Goal: Task Accomplishment & Management: Manage account settings

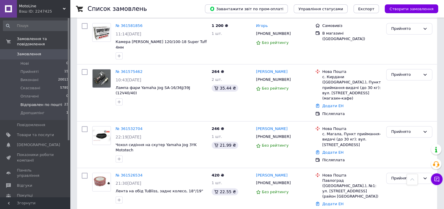
click at [53, 102] on span "Відправлен по пошті" at bounding box center [41, 104] width 42 height 5
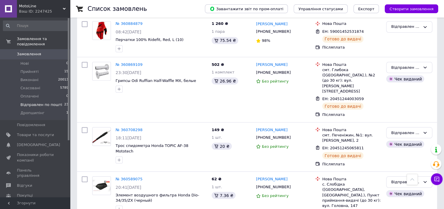
scroll to position [1144, 0]
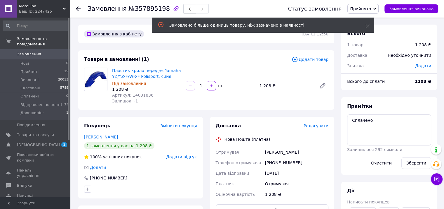
click at [188, 8] on icon "button" at bounding box center [190, 9] width 4 height 4
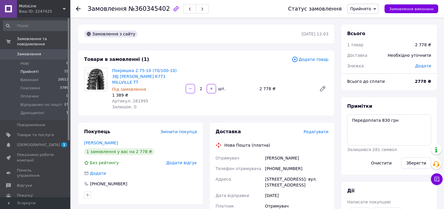
click at [27, 69] on span "Прийняті" at bounding box center [29, 71] width 18 height 5
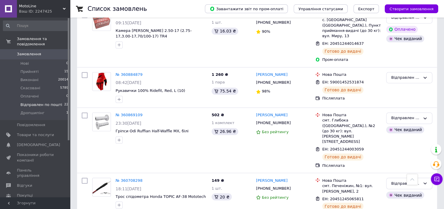
scroll to position [1094, 0]
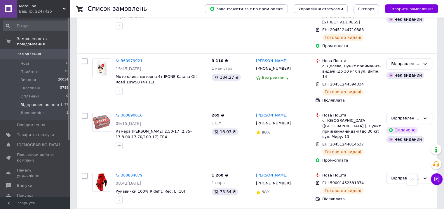
scroll to position [1094, 0]
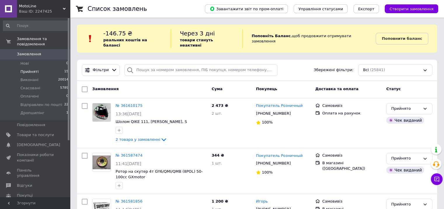
click at [26, 69] on span "Прийняті" at bounding box center [29, 71] width 18 height 5
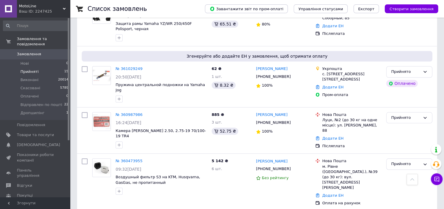
scroll to position [619, 0]
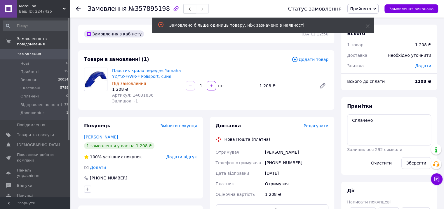
click at [183, 8] on button "button" at bounding box center [189, 8] width 13 height 9
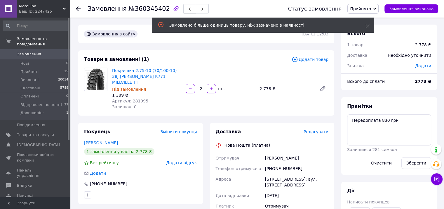
click at [188, 7] on span "button" at bounding box center [190, 9] width 4 height 4
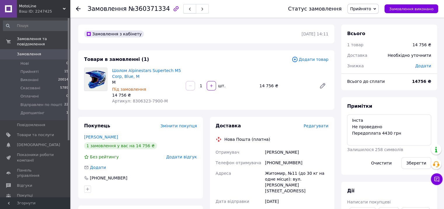
click at [188, 7] on span "button" at bounding box center [190, 9] width 4 height 4
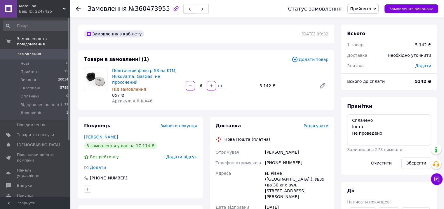
click at [188, 7] on span "button" at bounding box center [190, 9] width 4 height 4
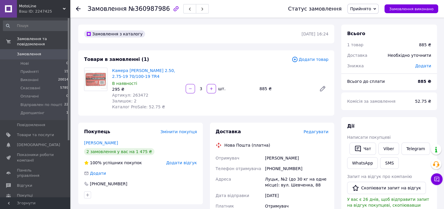
click at [283, 167] on div "[PHONE_NUMBER]" at bounding box center [297, 168] width 66 height 11
copy div "380995348090"
click at [188, 8] on icon "button" at bounding box center [190, 9] width 4 height 4
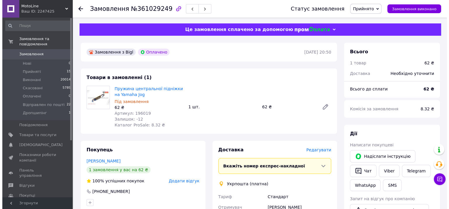
scroll to position [117, 0]
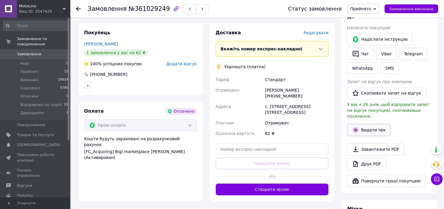
click at [367, 124] on button "Видати чек" at bounding box center [369, 130] width 44 height 12
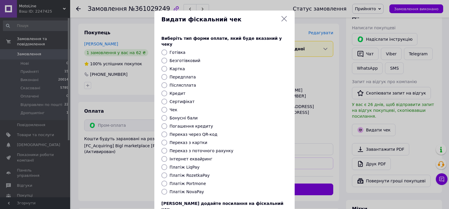
click at [164, 58] on input "Безготівковий" at bounding box center [164, 61] width 6 height 6
radio input "true"
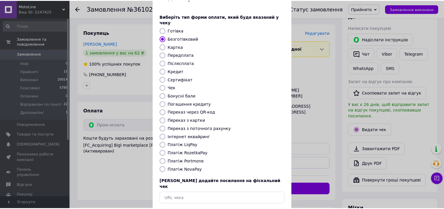
scroll to position [42, 0]
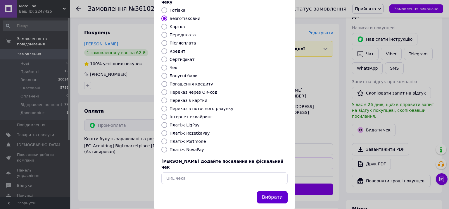
click at [273, 191] on button "Вибрати" at bounding box center [272, 197] width 31 height 13
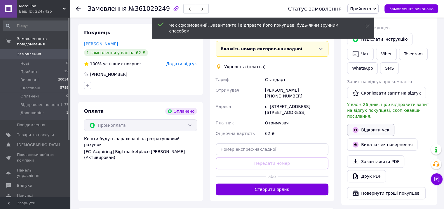
click at [371, 124] on link "Відкрити чек" at bounding box center [370, 130] width 47 height 12
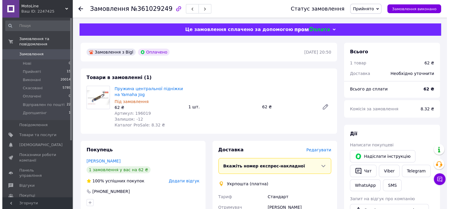
scroll to position [58, 0]
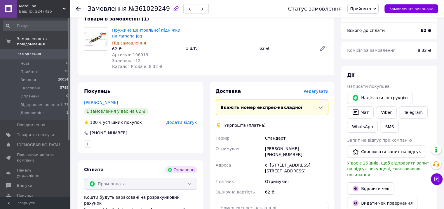
click at [322, 93] on span "Редагувати" at bounding box center [316, 91] width 25 height 5
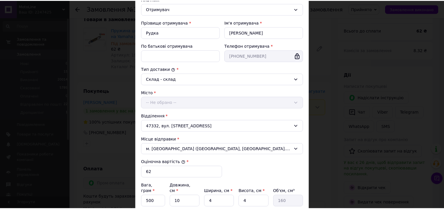
scroll to position [155, 0]
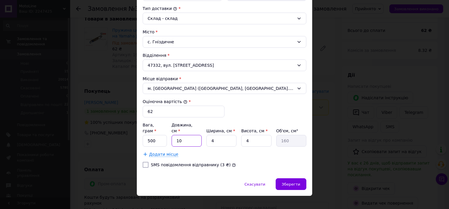
click at [182, 137] on input "10" at bounding box center [186, 141] width 30 height 12
type input "1"
type input "16"
type input "2"
type input "32"
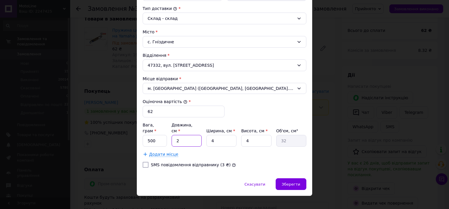
type input "21"
type input "336"
type input "21"
type input "1"
type input "84"
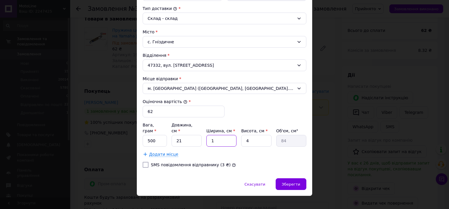
type input "13"
type input "1092"
type input "13"
type input "3"
type input "819"
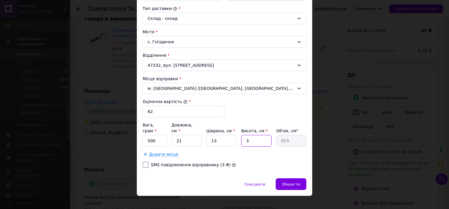
type input "3"
click at [223, 151] on div "Додати місце" at bounding box center [225, 154] width 164 height 6
click at [292, 178] on div "Зберегти" at bounding box center [290, 184] width 31 height 12
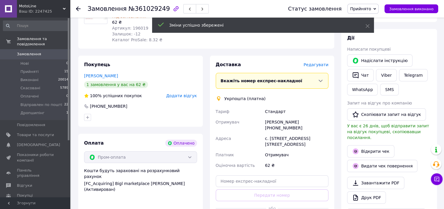
scroll to position [117, 0]
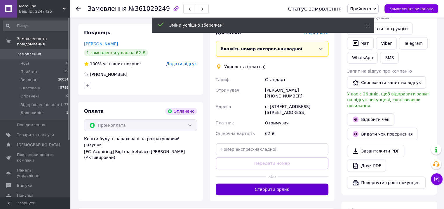
click at [262, 185] on button "Створити ярлик" at bounding box center [272, 189] width 113 height 12
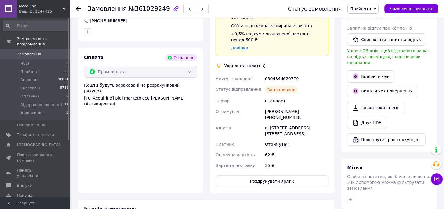
scroll to position [204, 0]
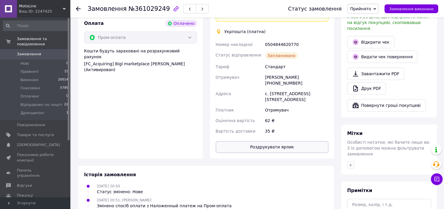
click at [270, 141] on button "Роздрукувати ярлик" at bounding box center [272, 147] width 113 height 12
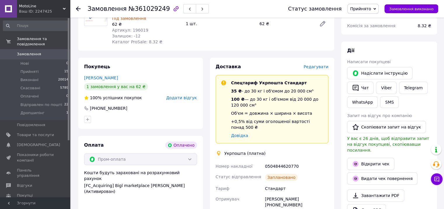
scroll to position [0, 0]
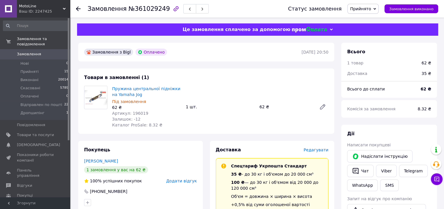
click at [289, 90] on div "Пружина центральної підніжки на Yamaha Jog Під замовлення 62 ₴ Артикул: 196019 …" at bounding box center [220, 106] width 221 height 44
click at [359, 16] on div "Статус замовлення Прийнято Виконано Скасовано Оплачено Відправлен по пошті Дроп…" at bounding box center [358, 9] width 162 height 18
click at [365, 9] on span "Прийнято" at bounding box center [360, 8] width 21 height 5
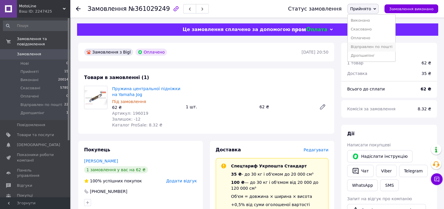
click at [370, 48] on li "Відправлен по пошті" at bounding box center [372, 46] width 48 height 9
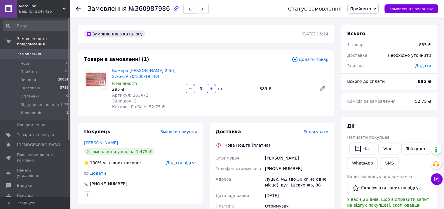
click at [183, 4] on button "button" at bounding box center [189, 8] width 13 height 9
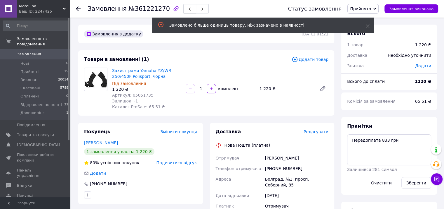
click at [183, 8] on button "button" at bounding box center [189, 8] width 13 height 9
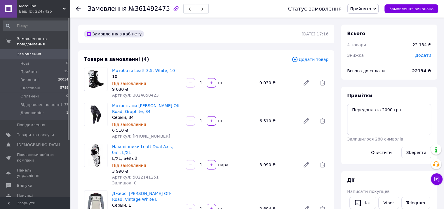
click at [134, 177] on span "Артикул: 5022141251" at bounding box center [135, 176] width 47 height 5
copy span "5022141251"
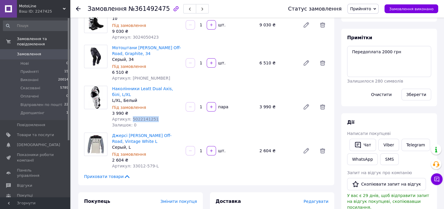
scroll to position [58, 0]
click at [160, 110] on div "3 990 ₴" at bounding box center [146, 113] width 69 height 6
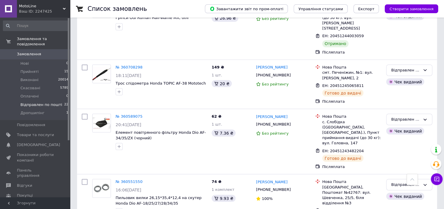
scroll to position [1094, 0]
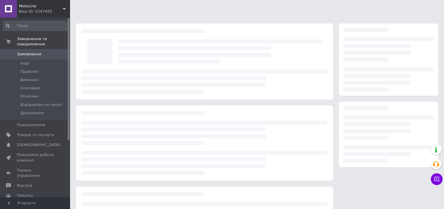
scroll to position [58, 0]
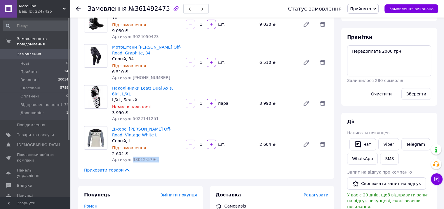
drag, startPoint x: 130, startPoint y: 161, endPoint x: 155, endPoint y: 160, distance: 25.7
click at [155, 160] on div "Артикул: 33012-579-L" at bounding box center [146, 159] width 69 height 6
copy span "33012-579-L"
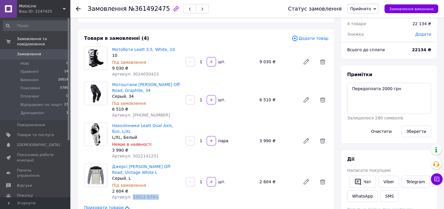
scroll to position [0, 0]
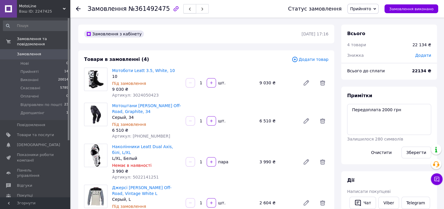
click at [188, 10] on icon "button" at bounding box center [190, 9] width 4 height 4
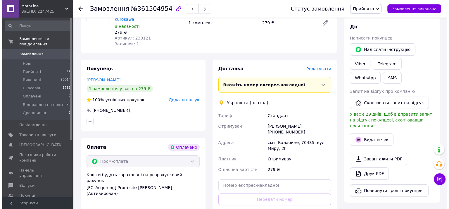
scroll to position [88, 0]
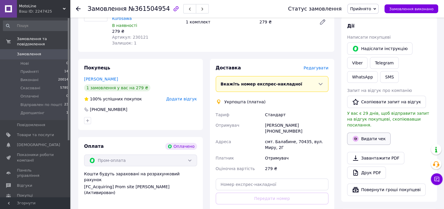
click at [370, 132] on button "Видати чек" at bounding box center [369, 138] width 44 height 12
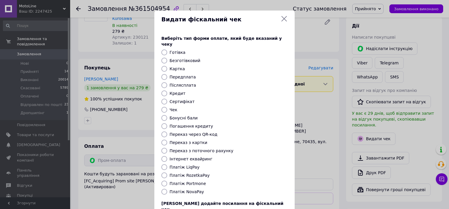
click at [163, 58] on input "Безготівковий" at bounding box center [164, 61] width 6 height 6
radio input "true"
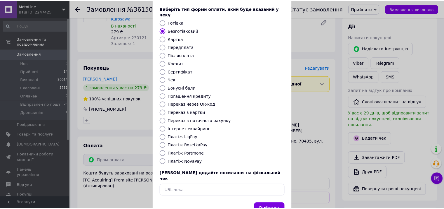
scroll to position [42, 0]
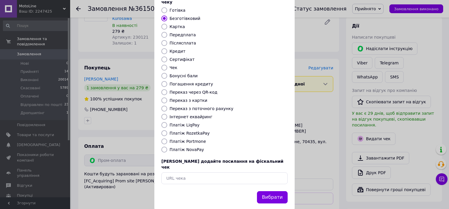
click at [279, 191] on button "Вибрати" at bounding box center [272, 197] width 31 height 13
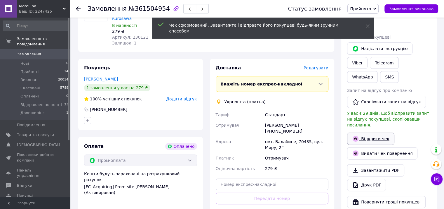
click at [368, 132] on link "Відкрити чек" at bounding box center [370, 138] width 47 height 12
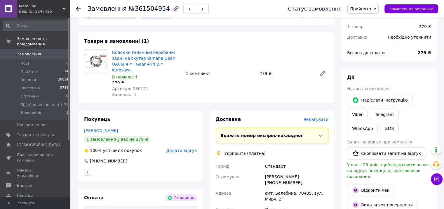
scroll to position [0, 0]
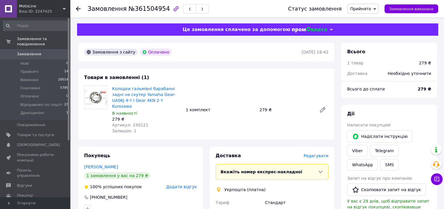
click at [135, 122] on span "Артикул: 230121" at bounding box center [130, 124] width 36 height 5
copy span "230121"
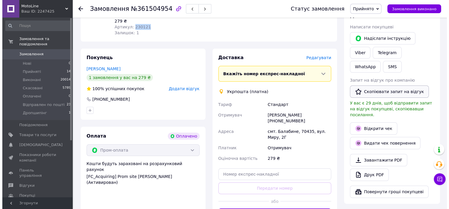
scroll to position [88, 0]
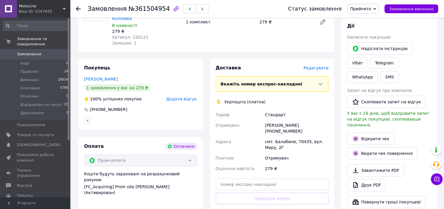
click at [320, 65] on span "Редагувати" at bounding box center [316, 67] width 25 height 5
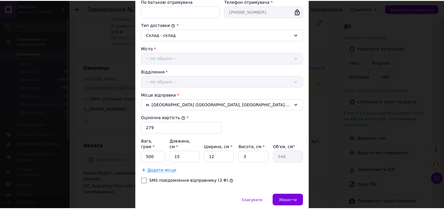
scroll to position [155, 0]
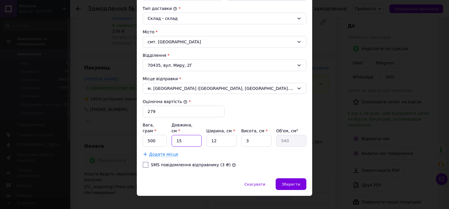
click at [186, 135] on input "15" at bounding box center [186, 141] width 30 height 12
type input "1"
type input "36"
type input "13"
type input "468"
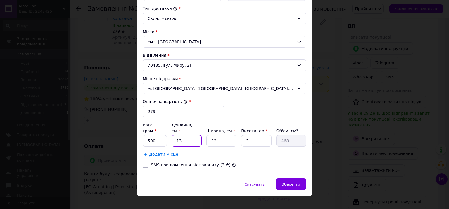
type input "13"
type input "1"
type input "39"
type input "13"
type input "507"
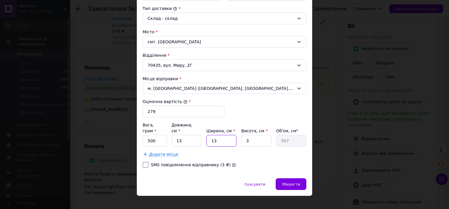
type input "13"
type input "4"
type input "676"
type input "4"
click at [302, 178] on div "Зберегти" at bounding box center [290, 184] width 31 height 12
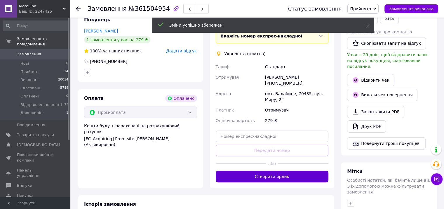
scroll to position [175, 0]
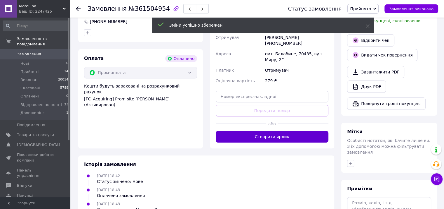
click at [274, 131] on button "Створити ярлик" at bounding box center [272, 137] width 113 height 12
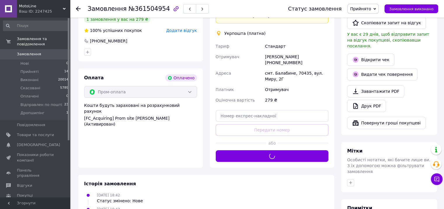
scroll to position [146, 0]
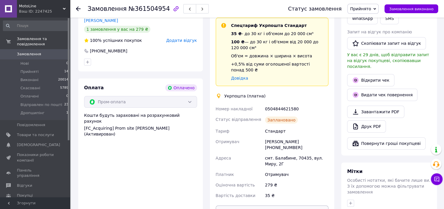
click at [293, 205] on button "Роздрукувати ярлик" at bounding box center [272, 211] width 113 height 12
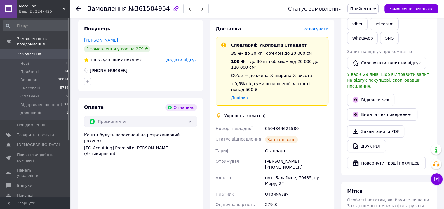
scroll to position [88, 0]
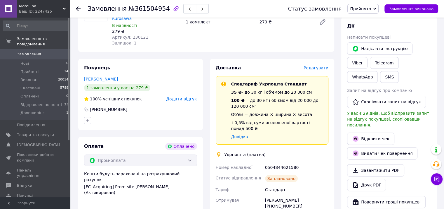
click at [317, 195] on div "Валерій Терегеря +380665503979" at bounding box center [297, 203] width 66 height 16
copy div "380665503979"
click at [285, 162] on div "0504844621580" at bounding box center [297, 167] width 66 height 11
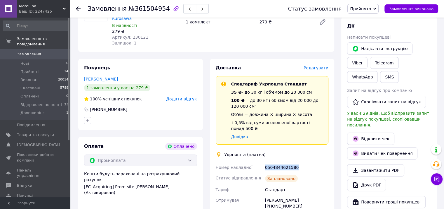
copy div "0504844621580"
click at [379, 8] on span "Прийнято" at bounding box center [363, 9] width 31 height 10
click at [372, 46] on li "Відправлен по пошті" at bounding box center [372, 46] width 48 height 9
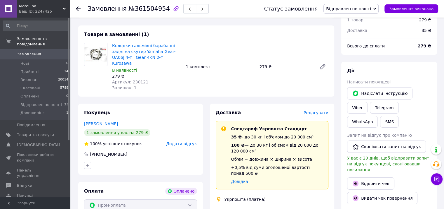
scroll to position [0, 0]
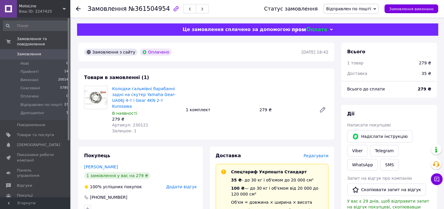
click at [131, 122] on span "Артикул: 230121" at bounding box center [130, 124] width 36 height 5
copy span "230121"
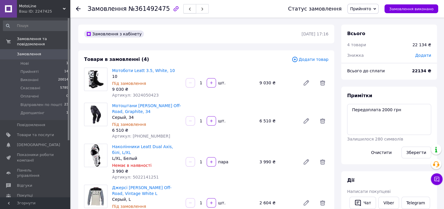
click at [188, 8] on icon "button" at bounding box center [190, 9] width 4 height 4
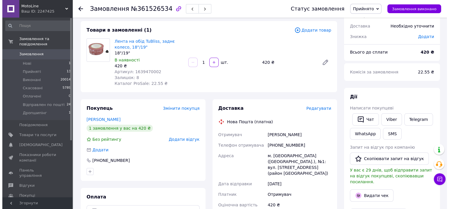
scroll to position [58, 0]
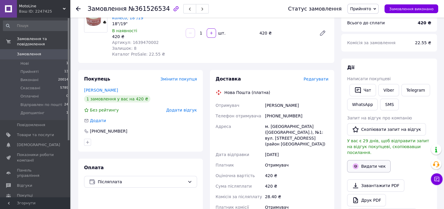
click at [365, 160] on button "Видати чек" at bounding box center [369, 166] width 44 height 12
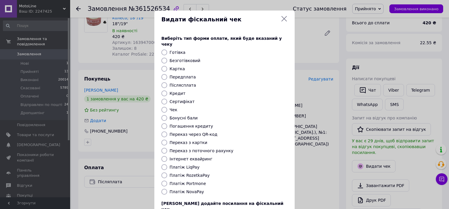
click at [164, 58] on input "Безготівковий" at bounding box center [164, 61] width 6 height 6
radio input "true"
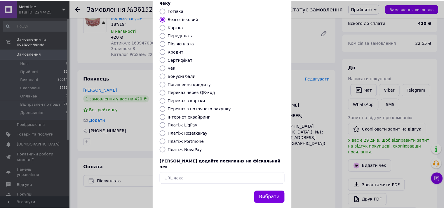
scroll to position [42, 0]
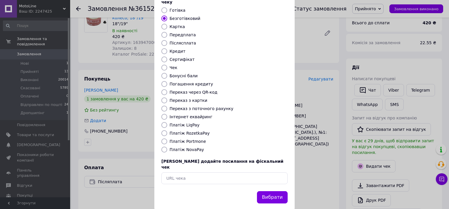
click at [268, 191] on button "Вибрати" at bounding box center [272, 197] width 31 height 13
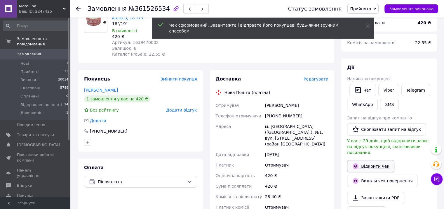
click at [360, 160] on link "Відкрити чек" at bounding box center [370, 166] width 47 height 12
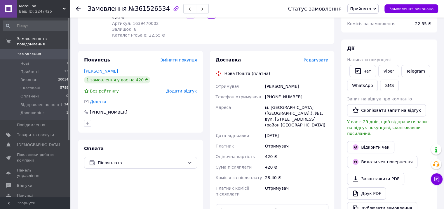
scroll to position [88, 0]
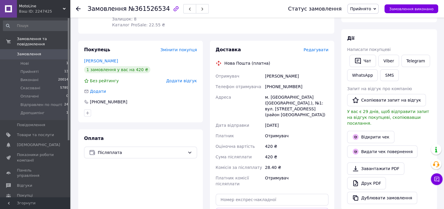
click at [282, 89] on div "[PHONE_NUMBER]" at bounding box center [297, 86] width 66 height 11
copy div "380955111947"
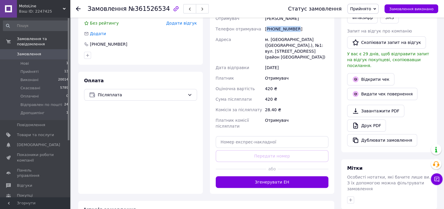
scroll to position [146, 0]
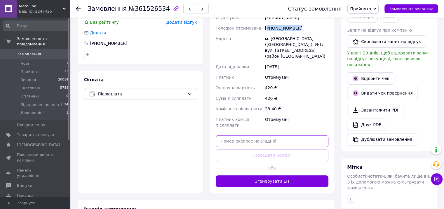
click at [245, 137] on input "text" at bounding box center [272, 141] width 113 height 12
paste input "20451247365426"
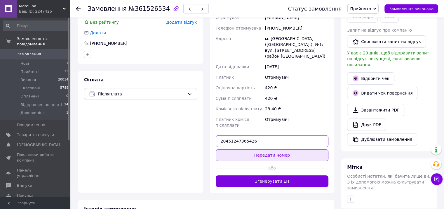
type input "20451247365426"
click at [252, 149] on button "Передати номер" at bounding box center [272, 155] width 113 height 12
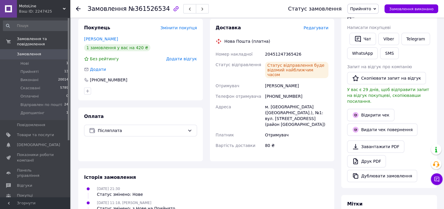
scroll to position [58, 0]
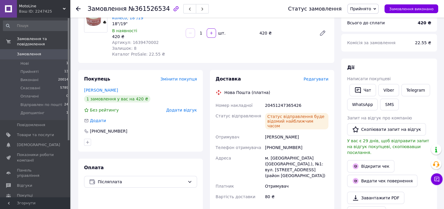
click at [273, 142] on div "[PHONE_NUMBER]" at bounding box center [297, 147] width 66 height 11
copy div "380955111947"
click at [289, 104] on div "20451247365426" at bounding box center [297, 105] width 66 height 11
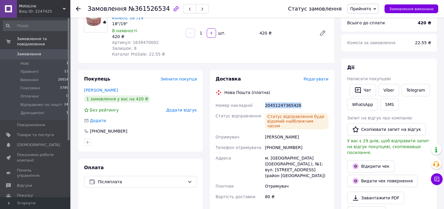
copy div "20451247365426"
click at [145, 40] on span "Артикул: 1639470002" at bounding box center [135, 42] width 47 height 5
copy span "1639470002"
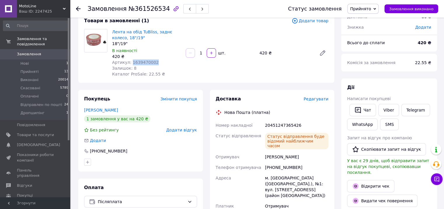
scroll to position [29, 0]
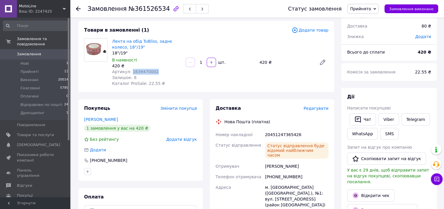
click at [370, 8] on span "Прийнято" at bounding box center [360, 8] width 21 height 5
click at [368, 46] on li "Відправлен по пошті" at bounding box center [372, 46] width 48 height 9
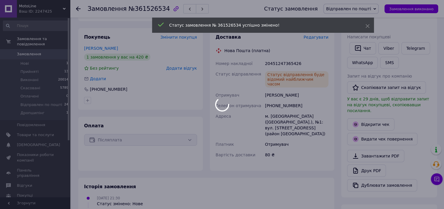
scroll to position [58, 0]
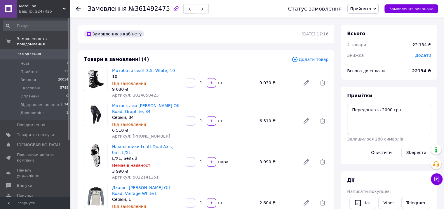
click at [188, 9] on icon "button" at bounding box center [190, 9] width 4 height 4
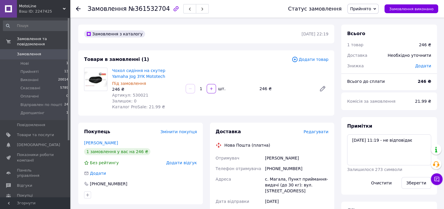
click at [283, 168] on div "[PHONE_NUMBER]" at bounding box center [297, 168] width 66 height 11
copy div "380957530068"
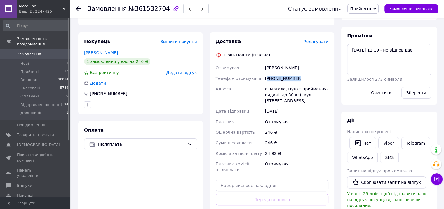
scroll to position [117, 0]
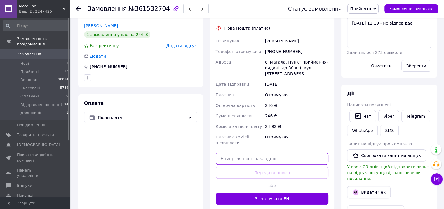
click at [252, 162] on input "text" at bounding box center [272, 158] width 113 height 12
click at [229, 159] on input "text" at bounding box center [272, 158] width 113 height 12
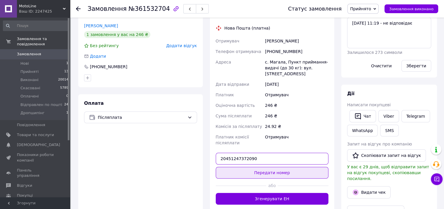
type input "20451247372090"
click at [283, 173] on button "Передати номер" at bounding box center [272, 173] width 113 height 12
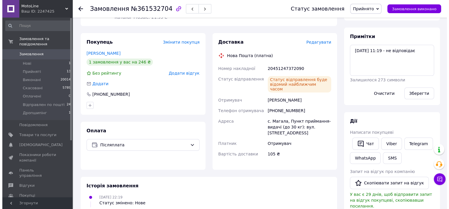
scroll to position [58, 0]
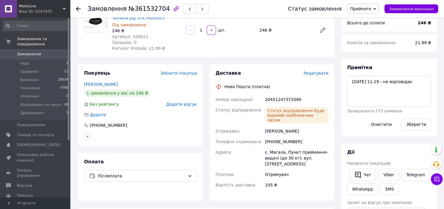
click at [320, 73] on span "Редагувати" at bounding box center [316, 73] width 25 height 5
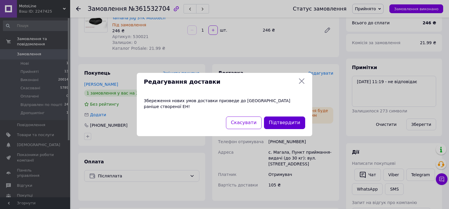
click at [290, 119] on button "Підтвердити" at bounding box center [284, 122] width 41 height 13
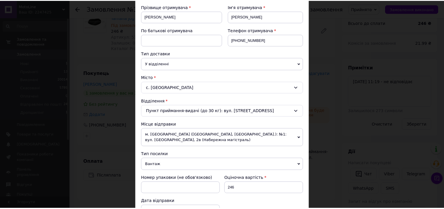
scroll to position [234, 0]
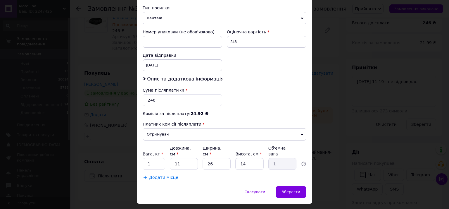
click at [200, 157] on div "Вага, кг * 1 Довжина, см * 11 Ширина, см * 26 Висота, см * 14 Об'ємна вага 1" at bounding box center [225, 157] width 164 height 25
click at [215, 158] on input "26" at bounding box center [216, 164] width 28 height 12
type input "2"
type input "0.1"
type input "25"
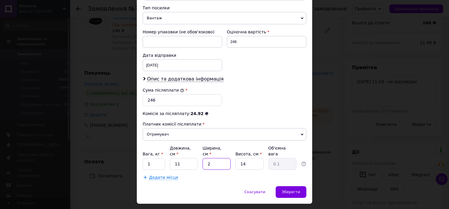
type input "0.96"
type input "25"
click at [293, 189] on span "Зберегти" at bounding box center [291, 191] width 18 height 4
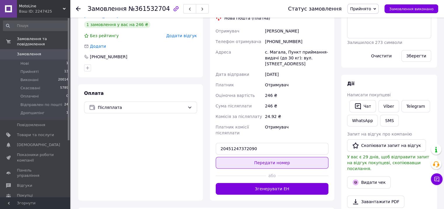
scroll to position [175, 0]
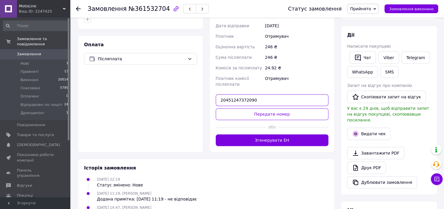
drag, startPoint x: 261, startPoint y: 100, endPoint x: 171, endPoint y: 115, distance: 90.7
click at [171, 115] on div "Покупець Змінити покупця Олар Стелла 1 замовлення у вас на 246 ₴ Без рейтингу Д…" at bounding box center [206, 49] width 263 height 204
paste input "6827"
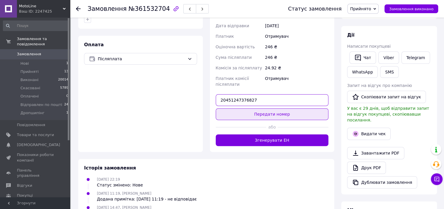
type input "20451247376827"
click at [261, 114] on button "Передати номер" at bounding box center [272, 114] width 113 height 12
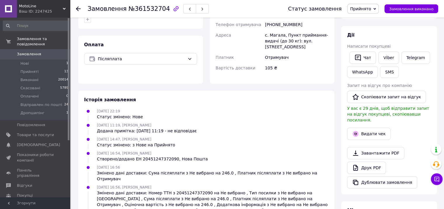
scroll to position [88, 0]
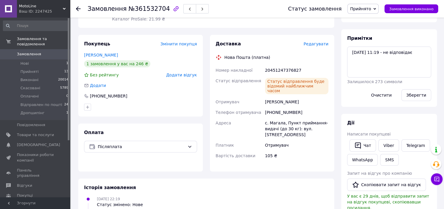
click at [374, 6] on span "Прийнято" at bounding box center [363, 9] width 31 height 10
click at [371, 46] on li "Відправлен по пошті" at bounding box center [372, 46] width 48 height 9
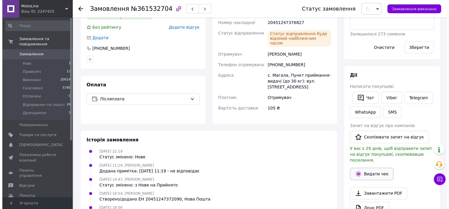
scroll to position [204, 0]
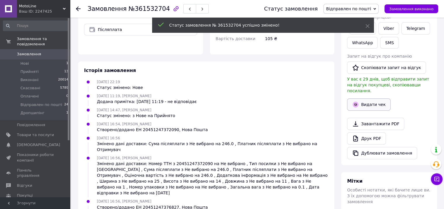
click at [363, 98] on button "Видати чек" at bounding box center [369, 104] width 44 height 12
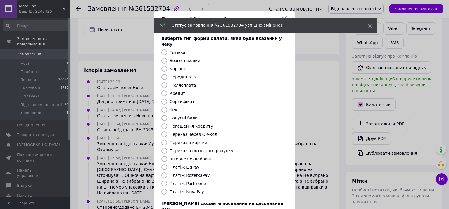
click at [165, 58] on input "Безготівковий" at bounding box center [164, 61] width 6 height 6
radio input "true"
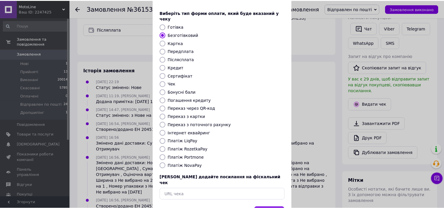
scroll to position [42, 0]
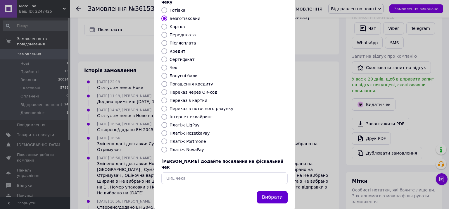
click at [269, 191] on button "Вибрати" at bounding box center [272, 197] width 31 height 13
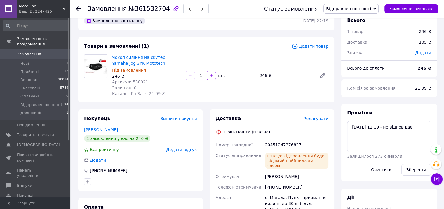
scroll to position [0, 0]
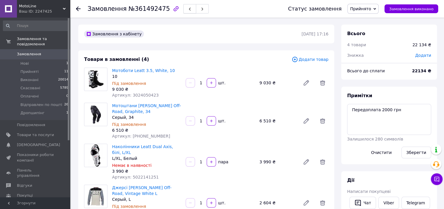
click at [188, 8] on icon "button" at bounding box center [190, 9] width 4 height 4
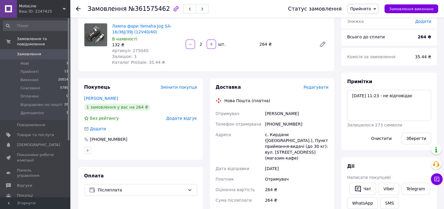
scroll to position [58, 0]
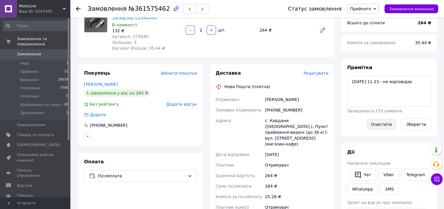
click at [383, 122] on button "Очистити" at bounding box center [381, 124] width 31 height 12
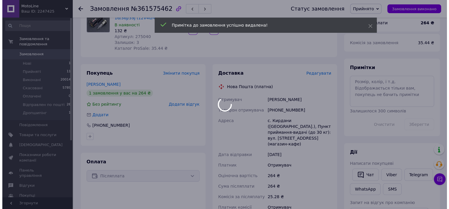
scroll to position [175, 0]
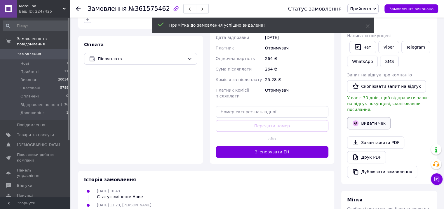
click at [364, 117] on button "Видати чек" at bounding box center [369, 123] width 44 height 12
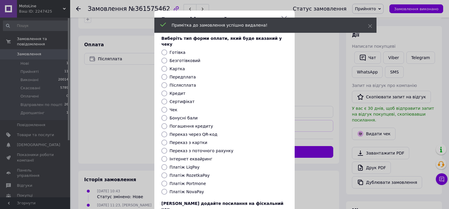
click at [162, 58] on input "Безготівковий" at bounding box center [164, 61] width 6 height 6
radio input "true"
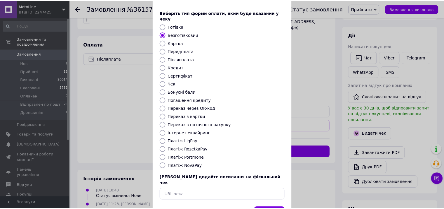
scroll to position [42, 0]
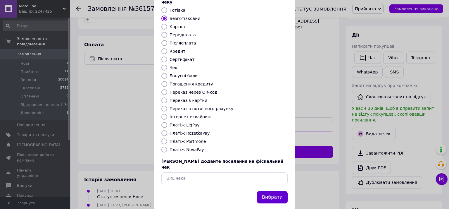
click at [272, 191] on button "Вибрати" at bounding box center [272, 197] width 31 height 13
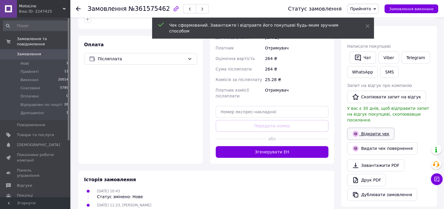
click at [375, 127] on link "Відкрити чек" at bounding box center [370, 133] width 47 height 12
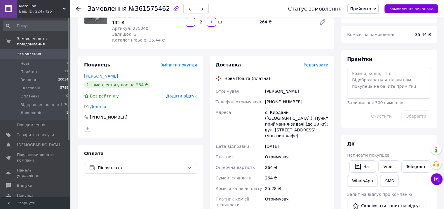
scroll to position [0, 0]
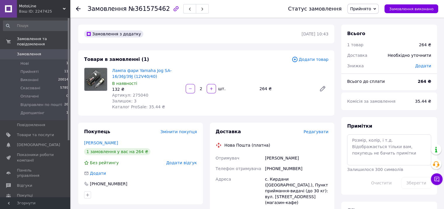
click at [284, 164] on div "+380634693052" at bounding box center [297, 168] width 66 height 11
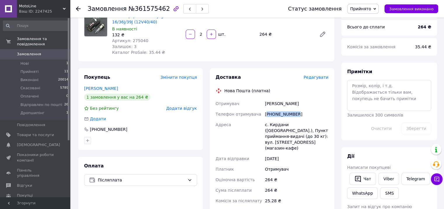
scroll to position [117, 0]
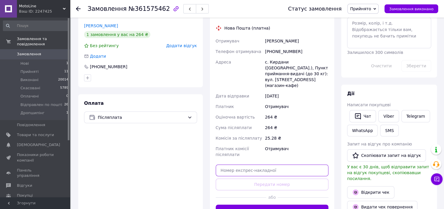
click at [248, 164] on input "text" at bounding box center [272, 170] width 113 height 12
paste input "20451247394290"
type input "20451247394290"
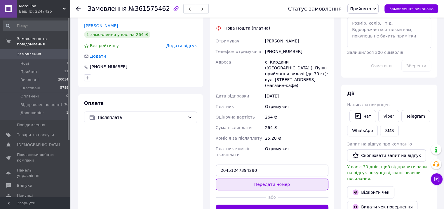
click at [247, 178] on button "Передати номер" at bounding box center [272, 184] width 113 height 12
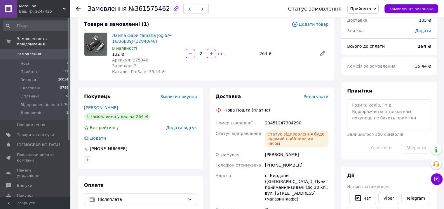
scroll to position [0, 0]
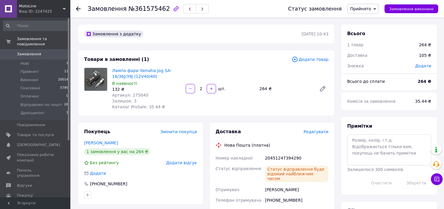
click at [367, 7] on span "Прийнято" at bounding box center [360, 8] width 21 height 5
click at [370, 45] on li "Відправлен по пошті" at bounding box center [372, 46] width 48 height 9
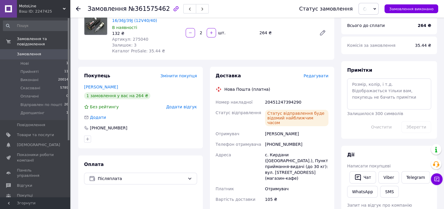
scroll to position [88, 0]
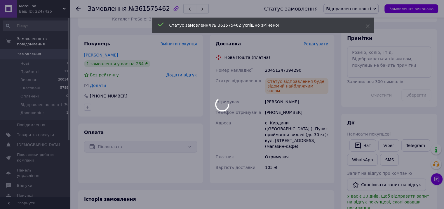
click at [281, 107] on div at bounding box center [222, 104] width 444 height 209
click at [281, 107] on body "MotoLine Ваш ID: 2247425 Сайт MotoLine Кабінет покупця Перевірити стан системи …" at bounding box center [222, 134] width 444 height 445
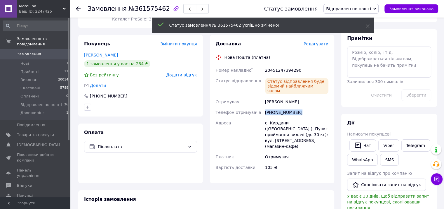
click at [281, 107] on div "+380634693052" at bounding box center [297, 112] width 66 height 11
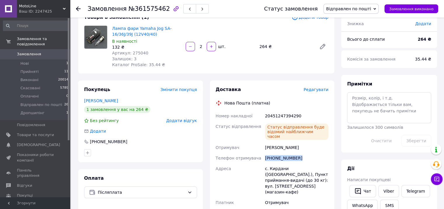
scroll to position [29, 0]
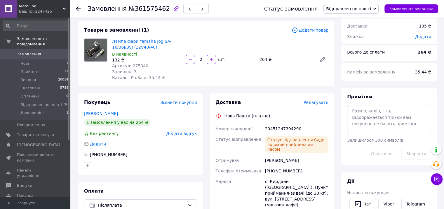
click at [284, 124] on div "20451247394290" at bounding box center [297, 128] width 66 height 11
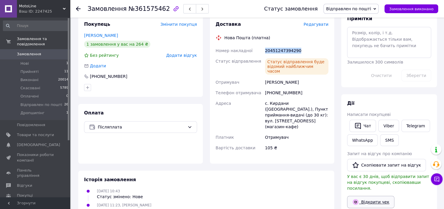
scroll to position [175, 0]
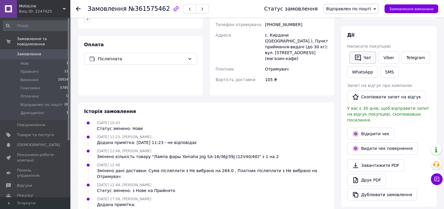
click at [361, 53] on button "Чат" at bounding box center [363, 57] width 27 height 12
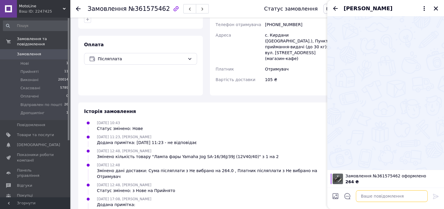
click at [387, 195] on textarea at bounding box center [392, 196] width 72 height 12
paste textarea "20451247394290"
type textarea "Ттн 20451247394290"
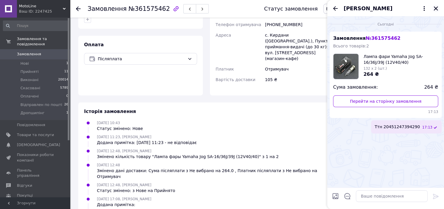
click at [436, 8] on icon "Закрити" at bounding box center [436, 8] width 4 height 4
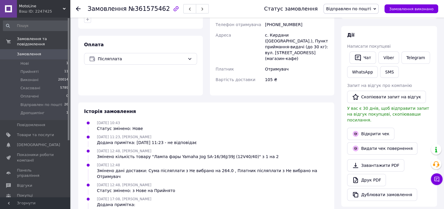
scroll to position [0, 0]
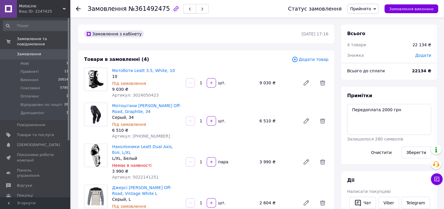
click at [183, 4] on button "button" at bounding box center [189, 8] width 13 height 9
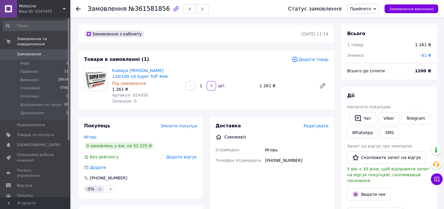
click at [136, 93] on span "Артикул: 024350" at bounding box center [130, 95] width 36 height 5
click at [370, 10] on span "Прийнято" at bounding box center [360, 8] width 21 height 5
click at [363, 20] on li "Виконано" at bounding box center [372, 20] width 48 height 9
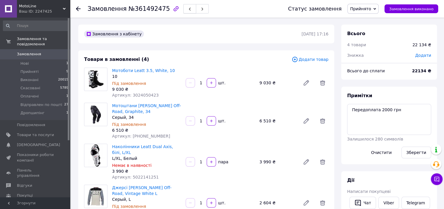
click at [188, 9] on icon "button" at bounding box center [190, 9] width 4 height 4
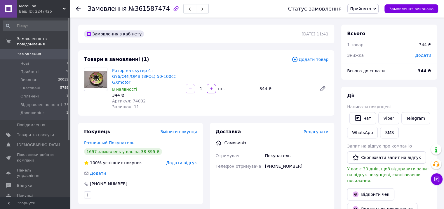
click at [136, 98] on span "Артикул: 74002" at bounding box center [129, 100] width 34 height 5
click at [371, 10] on span "Прийнято" at bounding box center [360, 8] width 21 height 5
click at [369, 20] on li "Виконано" at bounding box center [372, 20] width 48 height 9
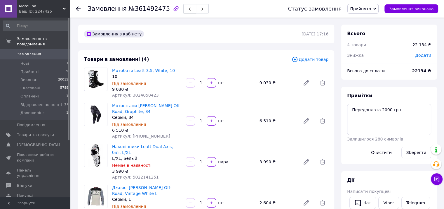
click at [188, 9] on icon "button" at bounding box center [190, 9] width 4 height 4
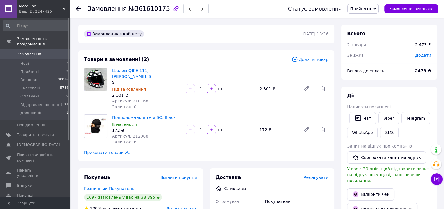
click at [141, 98] on span "Артикул: 210168" at bounding box center [130, 100] width 36 height 5
click at [135, 134] on span "Артикул: 212008" at bounding box center [130, 136] width 36 height 5
click at [372, 4] on span "Прийнято" at bounding box center [363, 9] width 31 height 10
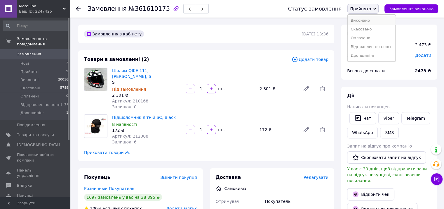
click at [365, 22] on li "Виконано" at bounding box center [372, 20] width 48 height 9
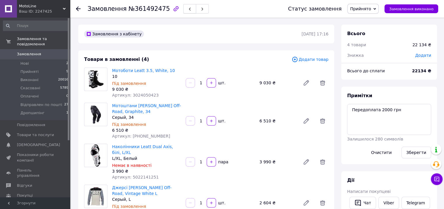
click at [183, 9] on button "button" at bounding box center [189, 8] width 13 height 9
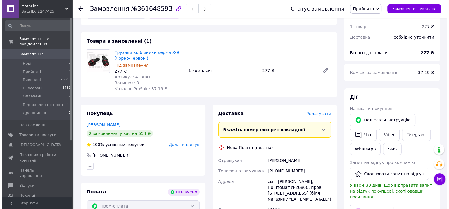
scroll to position [88, 0]
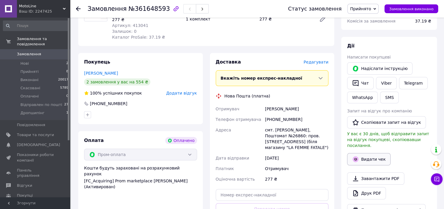
click at [361, 152] on div "Видати чек" at bounding box center [389, 159] width 86 height 15
click at [362, 153] on button "Видати чек" at bounding box center [369, 159] width 44 height 12
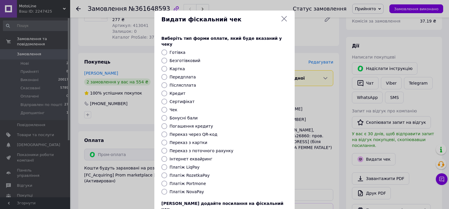
click at [181, 58] on label "Безготівковий" at bounding box center [184, 60] width 31 height 5
click at [167, 58] on input "Безготівковий" at bounding box center [164, 61] width 6 height 6
radio input "true"
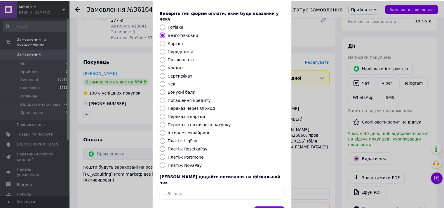
scroll to position [42, 0]
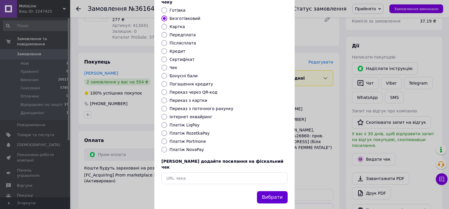
click at [278, 191] on button "Вибрати" at bounding box center [272, 197] width 31 height 13
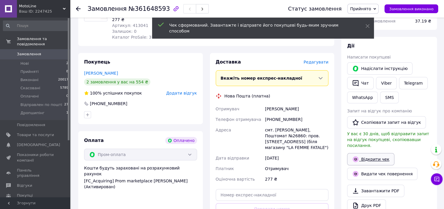
click at [374, 154] on link "Відкрити чек" at bounding box center [370, 159] width 47 height 12
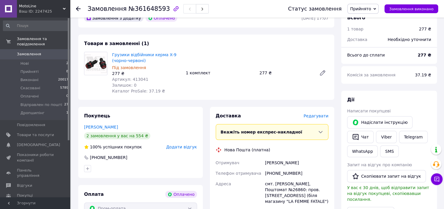
scroll to position [58, 0]
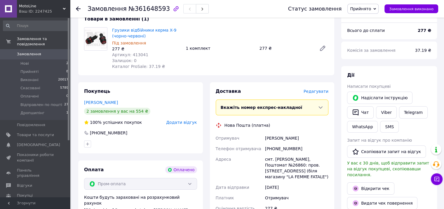
click at [286, 148] on div "+380962527537" at bounding box center [297, 148] width 66 height 11
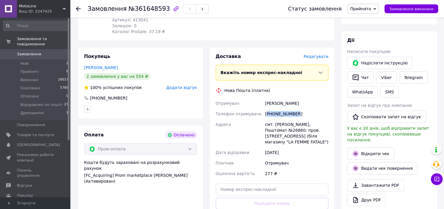
scroll to position [146, 0]
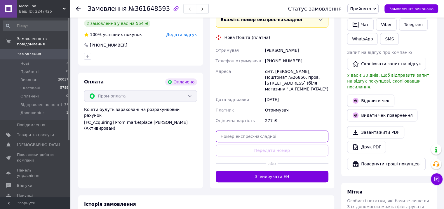
click at [238, 132] on input "text" at bounding box center [272, 136] width 113 height 12
paste input "20451247407889"
type input "20451247407889"
click at [240, 145] on button "Передати номер" at bounding box center [272, 150] width 113 height 12
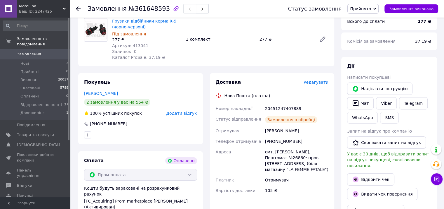
scroll to position [58, 0]
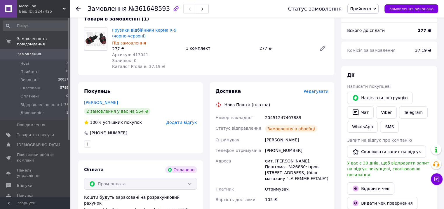
click at [371, 11] on span "Прийнято" at bounding box center [360, 8] width 21 height 5
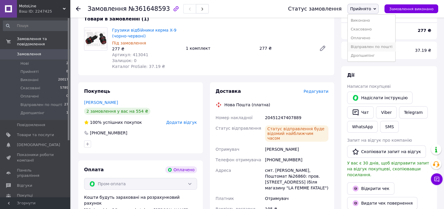
click at [376, 45] on li "Відправлен по пошті" at bounding box center [372, 46] width 48 height 9
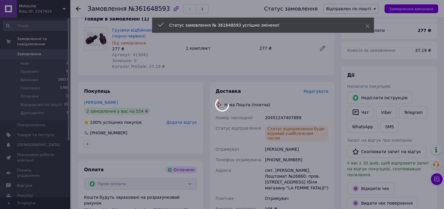
click at [137, 56] on div at bounding box center [222, 104] width 444 height 209
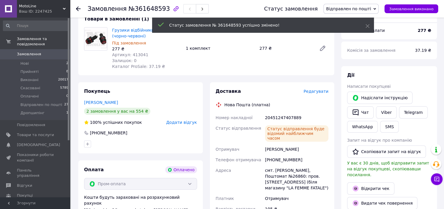
click at [137, 56] on span "Артикул: 413041" at bounding box center [130, 54] width 36 height 5
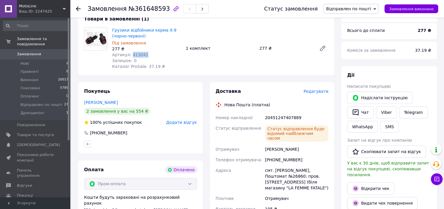
click at [277, 156] on div "+380962527537" at bounding box center [297, 159] width 66 height 11
click at [292, 117] on div "20451247407889" at bounding box center [297, 117] width 66 height 11
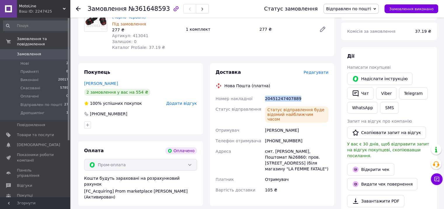
scroll to position [29, 0]
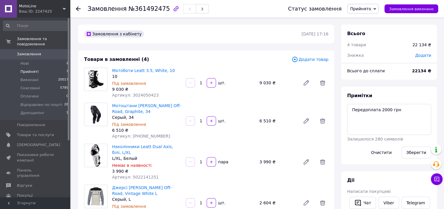
click at [32, 69] on span "Прийняті" at bounding box center [29, 71] width 18 height 5
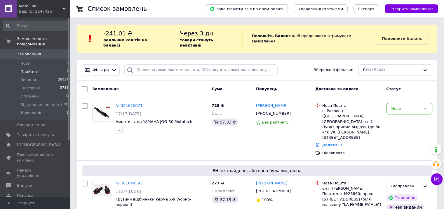
click at [40, 67] on li "Прийняті 7" at bounding box center [36, 71] width 72 height 8
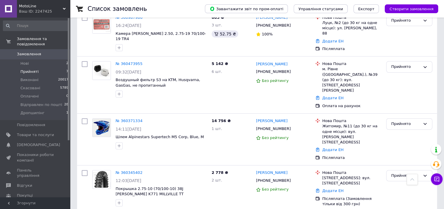
scroll to position [139, 0]
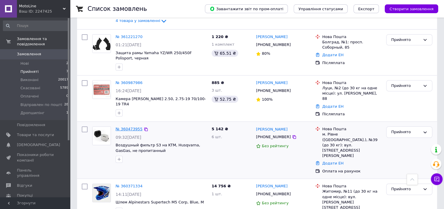
click at [126, 126] on link "№ 360473955" at bounding box center [129, 128] width 27 height 4
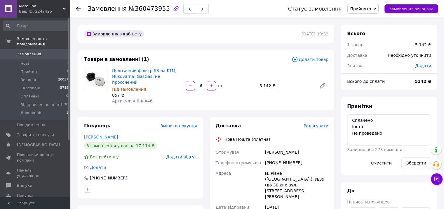
click at [183, 9] on button "button" at bounding box center [189, 8] width 13 height 9
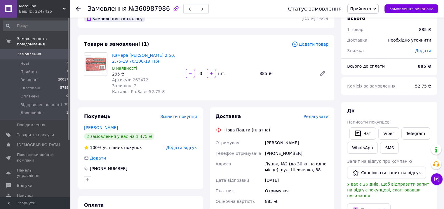
scroll to position [29, 0]
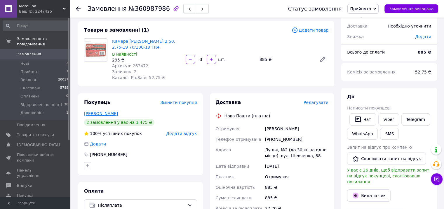
click at [98, 113] on link "зызюк роман" at bounding box center [101, 113] width 34 height 5
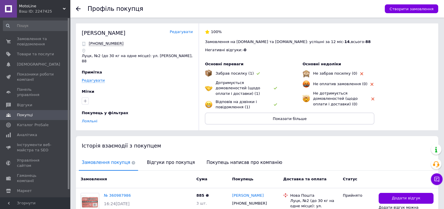
click at [187, 32] on link "Редагувати" at bounding box center [181, 32] width 23 height 6
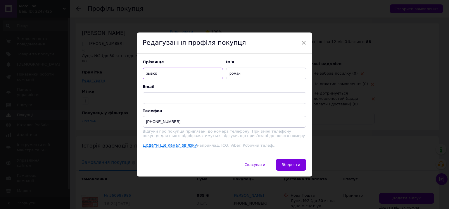
click at [169, 72] on input "зызюк" at bounding box center [183, 73] width 80 height 12
type input "з"
type input "Зизюк"
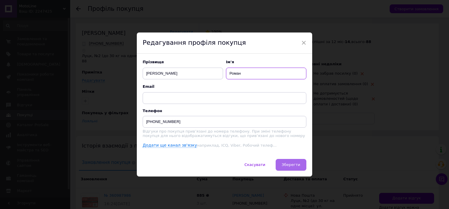
type input "Роман"
click at [294, 162] on button "Зберегти" at bounding box center [290, 165] width 31 height 12
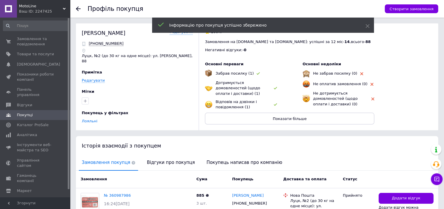
click at [77, 11] on icon at bounding box center [78, 8] width 5 height 5
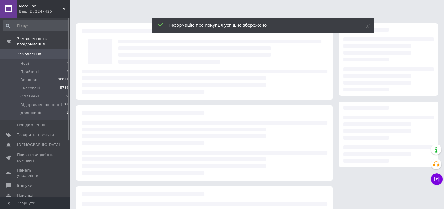
scroll to position [29, 0]
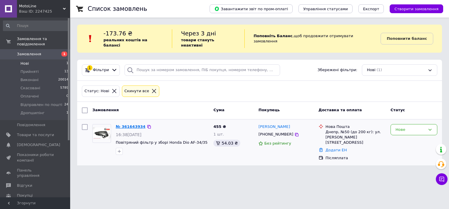
click at [135, 124] on link "№ 361643934" at bounding box center [131, 126] width 30 height 4
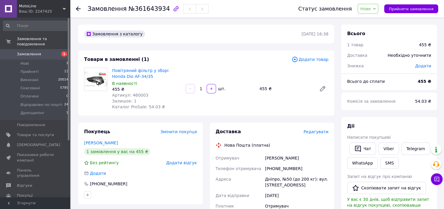
click at [280, 171] on div "[PHONE_NUMBER]" at bounding box center [297, 168] width 66 height 11
copy div "380932873736"
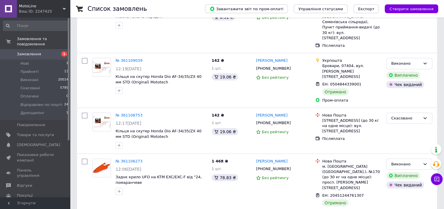
scroll to position [4775, 0]
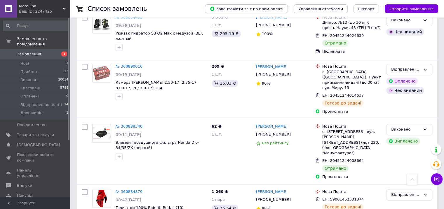
scroll to position [1104, 0]
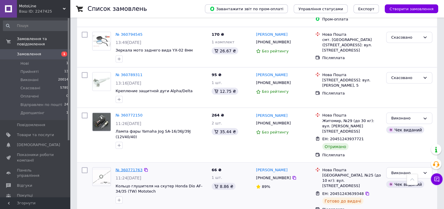
click at [126, 167] on link "№ 360771763" at bounding box center [129, 169] width 27 height 4
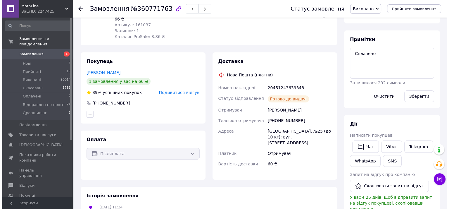
scroll to position [29, 0]
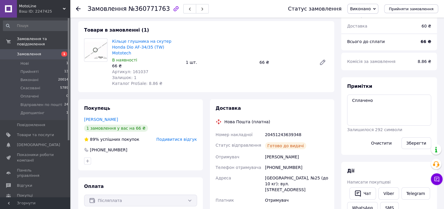
click at [284, 162] on div "+380935364900" at bounding box center [297, 167] width 66 height 11
copy div "380935364900"
click at [172, 137] on span "Подивитися відгук" at bounding box center [177, 139] width 41 height 5
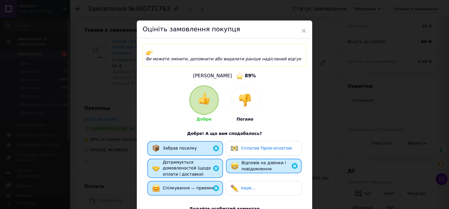
click at [247, 98] on img at bounding box center [244, 99] width 13 height 13
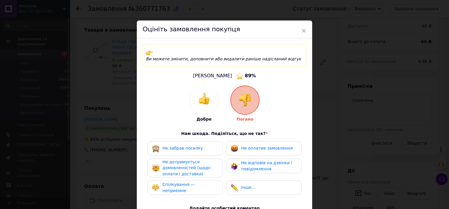
click at [174, 145] on span "Не забрав посилку" at bounding box center [182, 147] width 41 height 5
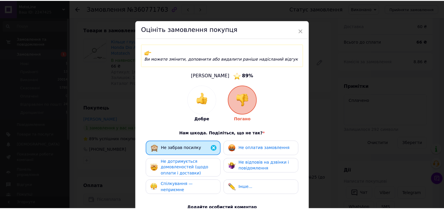
scroll to position [97, 0]
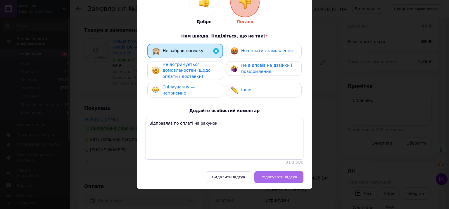
click at [277, 175] on span "Редагувати відгук" at bounding box center [278, 176] width 37 height 4
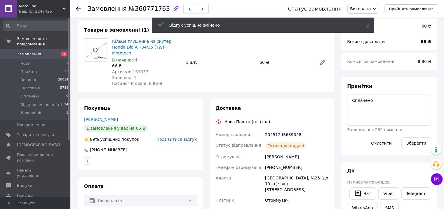
click at [367, 26] on icon at bounding box center [368, 26] width 4 height 4
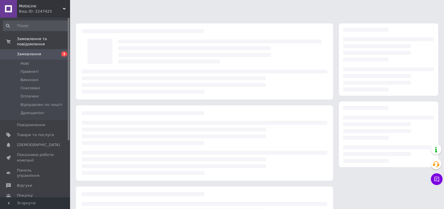
scroll to position [29, 0]
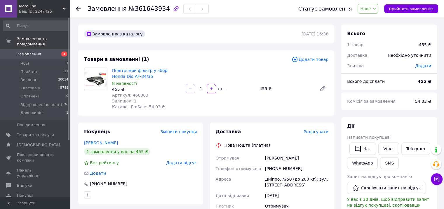
click at [188, 165] on span "Додати відгук" at bounding box center [181, 162] width 31 height 5
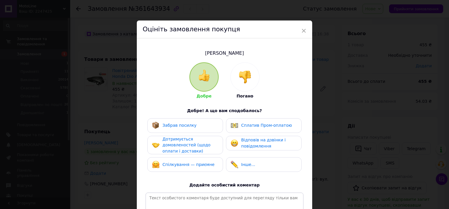
click at [247, 83] on img at bounding box center [244, 76] width 13 height 13
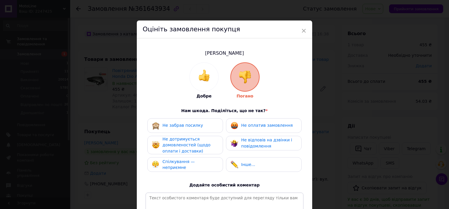
click at [254, 120] on div "Не оплатив замовлення" at bounding box center [264, 125] width 76 height 15
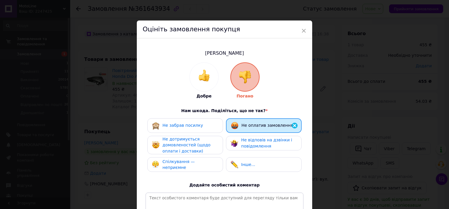
click at [170, 142] on span "Не дотримується домовленостей (щодо оплати і доставки)" at bounding box center [186, 144] width 48 height 17
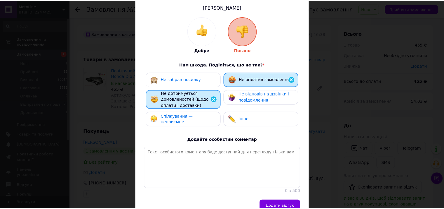
scroll to position [81, 0]
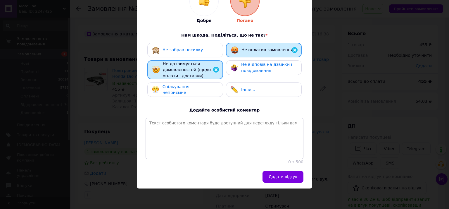
click at [183, 91] on div "Спілкування — неприємне" at bounding box center [185, 89] width 76 height 15
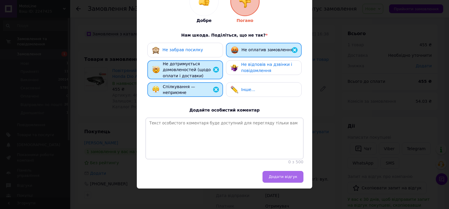
click at [285, 178] on span "Додати відгук" at bounding box center [282, 176] width 29 height 4
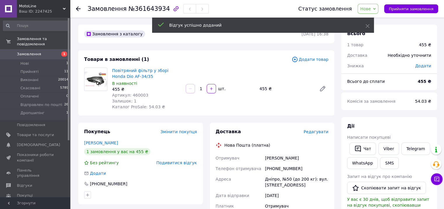
click at [192, 164] on span "Подивитися відгук" at bounding box center [177, 162] width 41 height 5
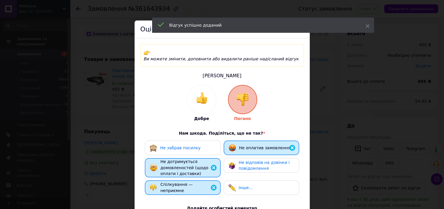
click at [170, 145] on span "Не забрав посилку" at bounding box center [180, 147] width 41 height 5
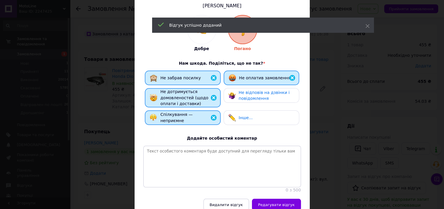
scroll to position [97, 0]
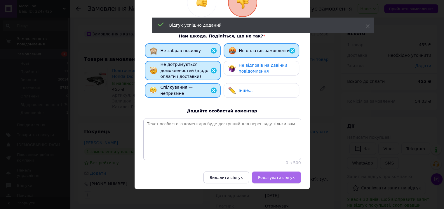
click at [274, 171] on button "Редагувати відгук" at bounding box center [276, 177] width 49 height 12
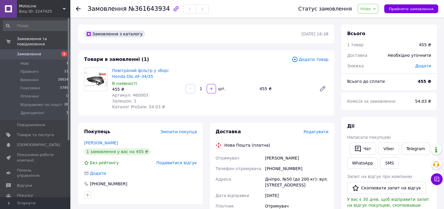
click at [272, 165] on div "[PHONE_NUMBER]" at bounding box center [297, 168] width 66 height 11
copy div "380932873736"
click at [371, 7] on span "Нове" at bounding box center [365, 8] width 11 height 5
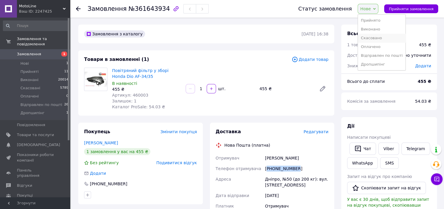
click at [383, 39] on li "Скасовано" at bounding box center [382, 38] width 48 height 9
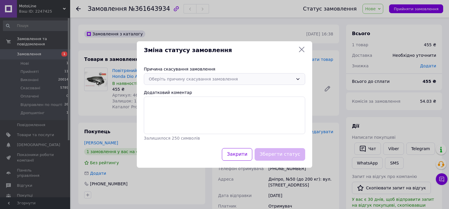
drag, startPoint x: 260, startPoint y: 82, endPoint x: 256, endPoint y: 84, distance: 4.2
click at [260, 82] on div "Оберіть причину скасування замовлення" at bounding box center [221, 79] width 144 height 6
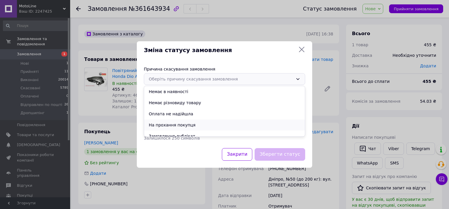
click at [178, 125] on li "На прохання покупця" at bounding box center [224, 124] width 161 height 11
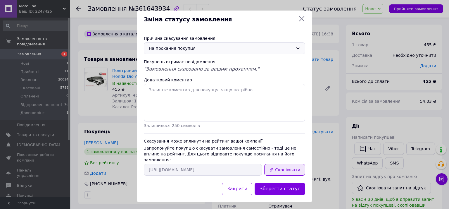
click at [296, 165] on button "Скопіювати" at bounding box center [284, 170] width 41 height 12
click at [299, 18] on icon at bounding box center [302, 19] width 6 height 6
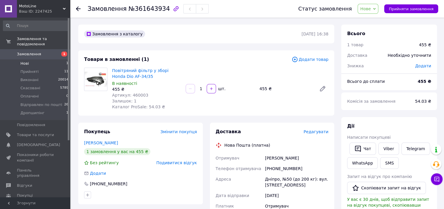
click at [27, 61] on span "Нові" at bounding box center [24, 63] width 8 height 5
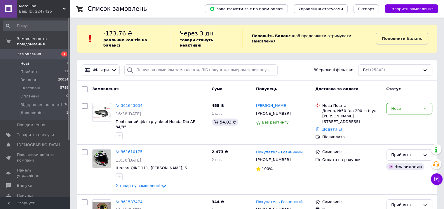
click at [26, 61] on span "Нові" at bounding box center [24, 63] width 8 height 5
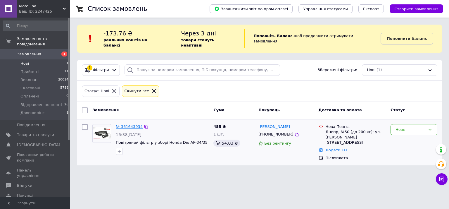
click at [131, 124] on link "№ 361643934" at bounding box center [129, 126] width 27 height 4
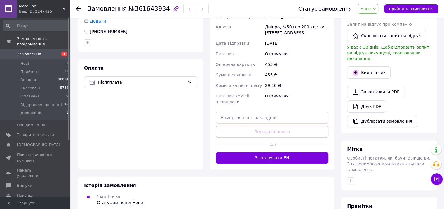
scroll to position [212, 0]
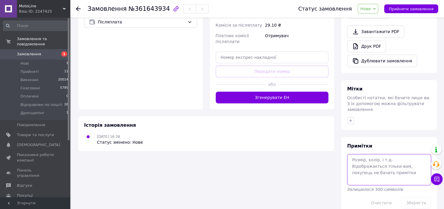
click at [381, 167] on textarea at bounding box center [389, 169] width 84 height 31
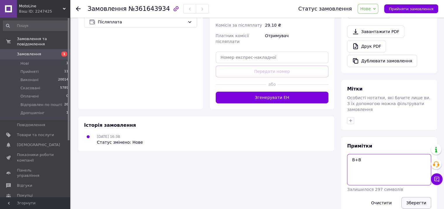
type textarea "В+В"
click at [416, 197] on button "Зберегти" at bounding box center [417, 203] width 30 height 12
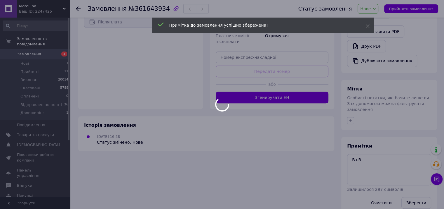
scroll to position [66, 0]
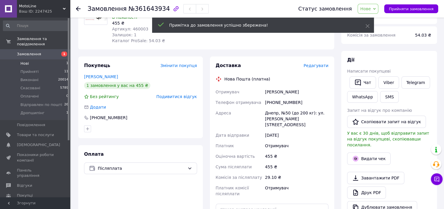
click at [27, 61] on span "Нові" at bounding box center [24, 63] width 8 height 5
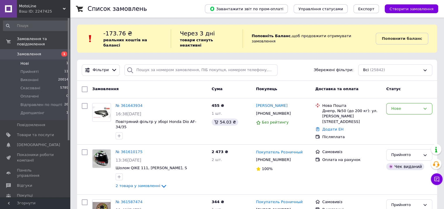
click at [29, 59] on li "Нові 1" at bounding box center [36, 63] width 72 height 8
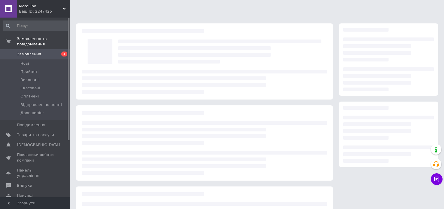
scroll to position [29, 0]
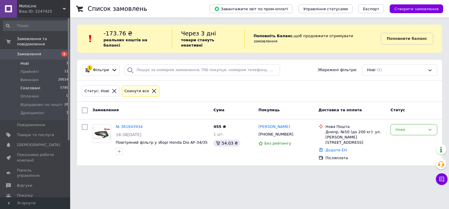
click at [37, 85] on span "Скасовані" at bounding box center [30, 87] width 20 height 5
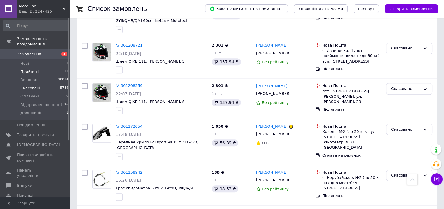
scroll to position [526, 0]
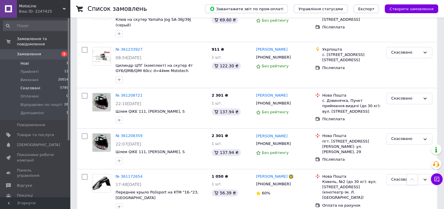
click at [26, 61] on span "Нові" at bounding box center [24, 63] width 8 height 5
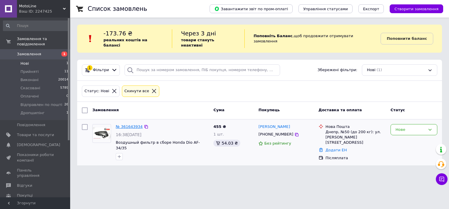
click at [126, 124] on link "№ 361643934" at bounding box center [129, 126] width 27 height 4
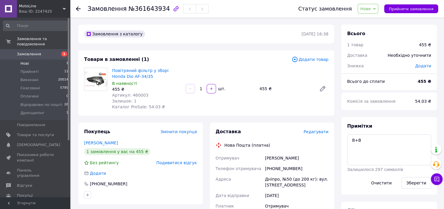
click at [32, 59] on li "Нові 1" at bounding box center [36, 63] width 72 height 8
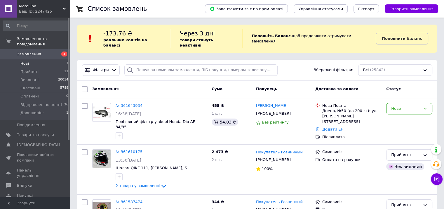
click at [26, 61] on span "Нові" at bounding box center [24, 63] width 8 height 5
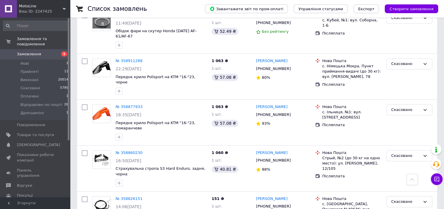
scroll to position [672, 0]
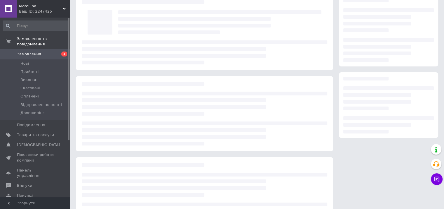
scroll to position [29, 0]
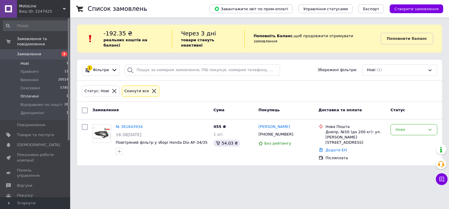
click at [41, 92] on li "Оплачені 1" at bounding box center [36, 96] width 72 height 8
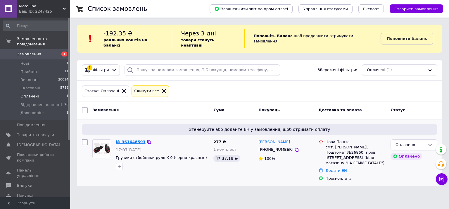
click at [131, 139] on link "№ 361648593" at bounding box center [131, 141] width 30 height 4
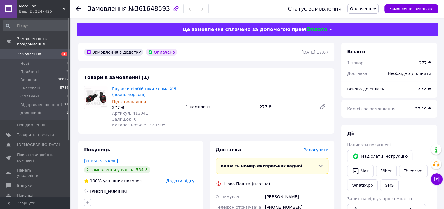
click at [375, 6] on span "Оплачено" at bounding box center [363, 9] width 31 height 10
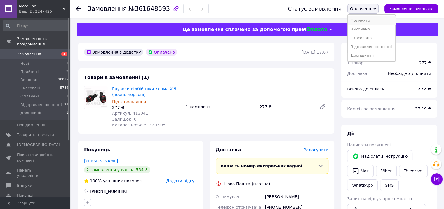
click at [372, 20] on li "Прийнято" at bounding box center [372, 20] width 48 height 9
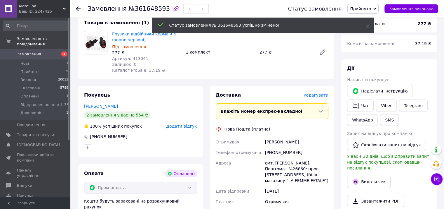
scroll to position [58, 0]
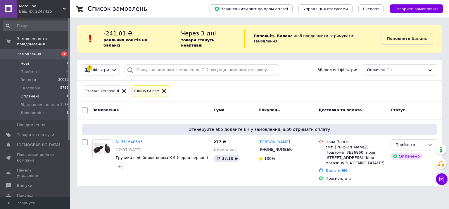
click at [32, 59] on li "Нові 1" at bounding box center [36, 63] width 72 height 8
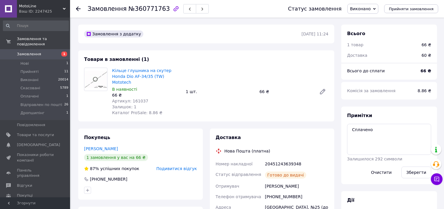
scroll to position [29, 0]
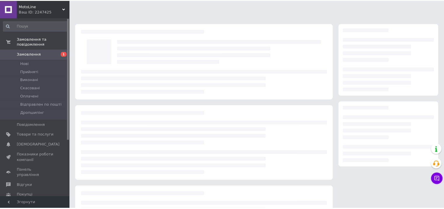
scroll to position [29, 0]
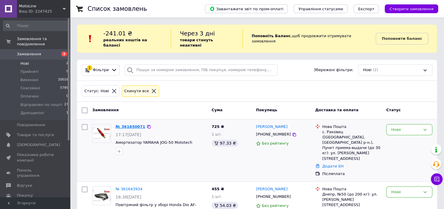
click at [130, 124] on link "№ 361650071" at bounding box center [131, 126] width 30 height 4
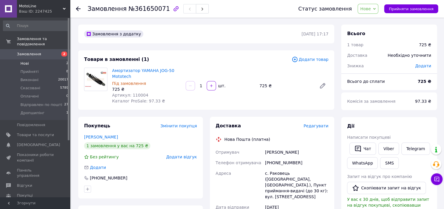
click at [32, 59] on li "Нові 2" at bounding box center [36, 63] width 72 height 8
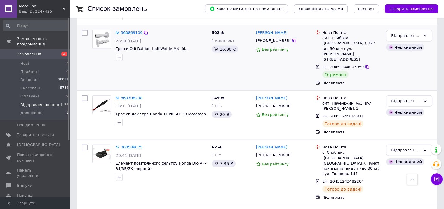
scroll to position [1401, 0]
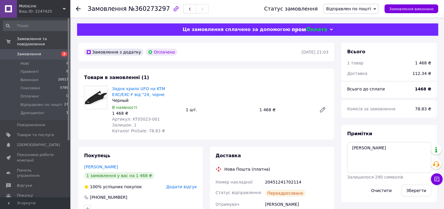
scroll to position [7, 0]
click at [183, 6] on button "button" at bounding box center [189, 8] width 13 height 9
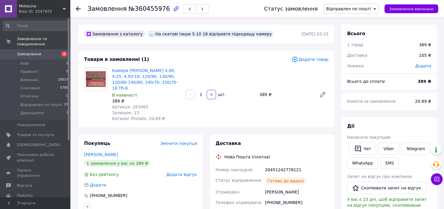
scroll to position [29, 0]
click at [188, 7] on span "button" at bounding box center [190, 9] width 4 height 4
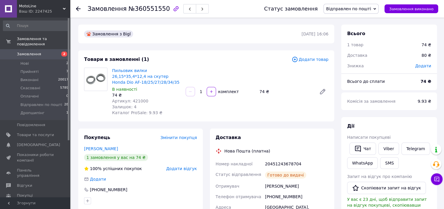
drag, startPoint x: 176, startPoint y: 10, endPoint x: 146, endPoint y: 9, distance: 30.7
click at [183, 9] on button "button" at bounding box center [189, 8] width 13 height 9
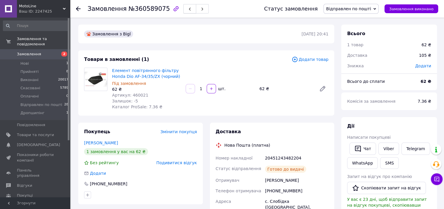
click at [183, 8] on button "button" at bounding box center [189, 8] width 13 height 9
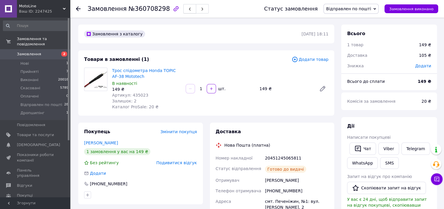
click at [183, 10] on button "button" at bounding box center [189, 8] width 13 height 9
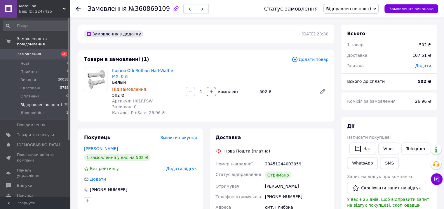
click at [44, 102] on span "Відправлен по пошті" at bounding box center [41, 104] width 42 height 5
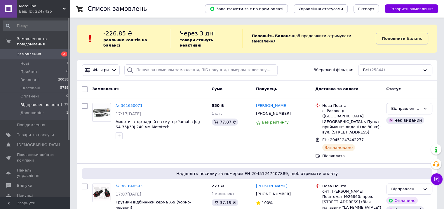
click at [44, 102] on span "Відправлен по пошті" at bounding box center [41, 104] width 42 height 5
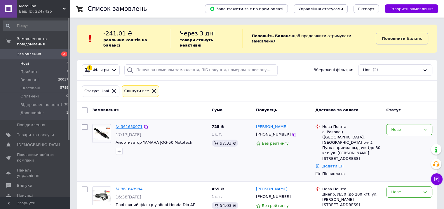
click at [134, 124] on link "№ 361650071" at bounding box center [129, 126] width 27 height 4
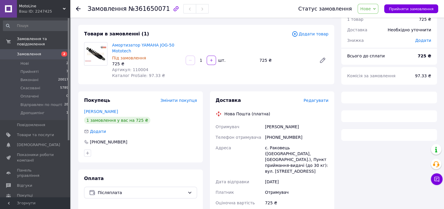
scroll to position [58, 0]
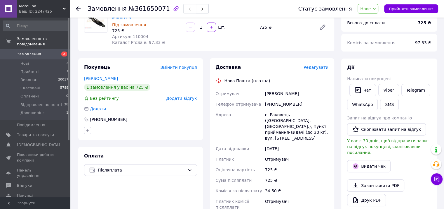
click at [282, 102] on div "[PHONE_NUMBER]" at bounding box center [297, 104] width 66 height 11
copy div "380969757233"
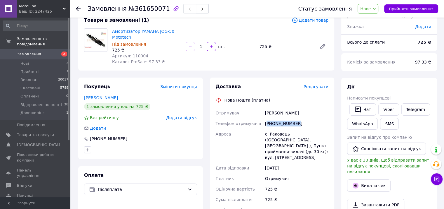
scroll to position [29, 0]
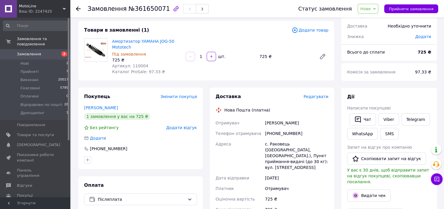
click at [314, 32] on span "Додати товар" at bounding box center [310, 30] width 37 height 6
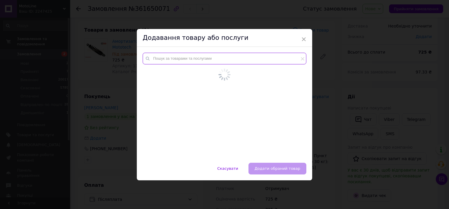
click at [184, 59] on input "text" at bounding box center [225, 59] width 164 height 12
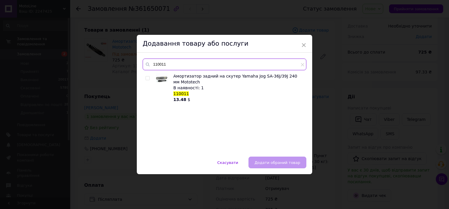
type input "110011"
click at [146, 77] on input "checkbox" at bounding box center [147, 78] width 4 height 4
checkbox input "true"
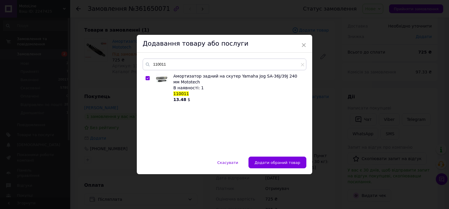
click at [289, 162] on span "Додати обраний товар" at bounding box center [277, 162] width 46 height 4
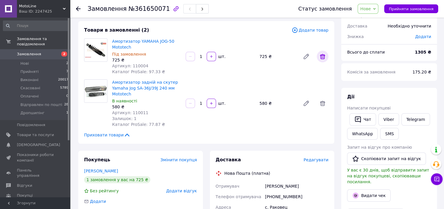
click at [321, 53] on icon at bounding box center [322, 56] width 7 height 7
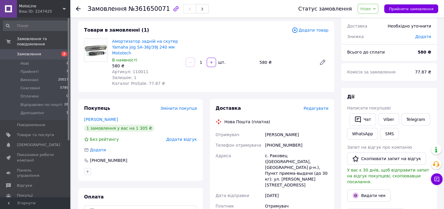
click at [371, 8] on span "Нове" at bounding box center [365, 8] width 11 height 5
click at [373, 21] on li "Прийнято" at bounding box center [382, 20] width 48 height 9
click at [34, 59] on li "Нові 2" at bounding box center [36, 63] width 72 height 8
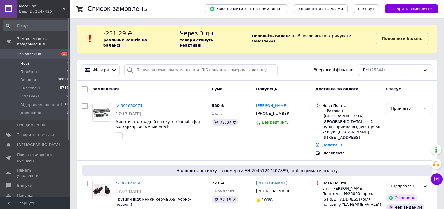
click at [34, 59] on li "Нові 2" at bounding box center [36, 63] width 72 height 8
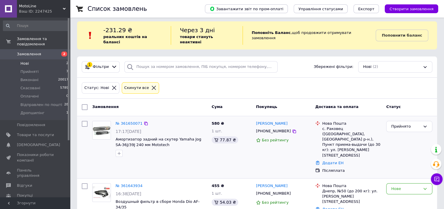
scroll to position [4, 0]
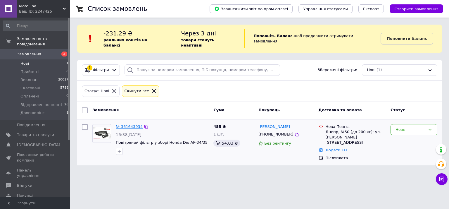
click at [131, 124] on link "№ 361643934" at bounding box center [129, 126] width 27 height 4
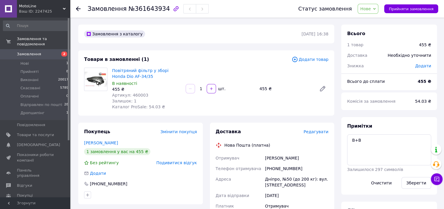
scroll to position [88, 0]
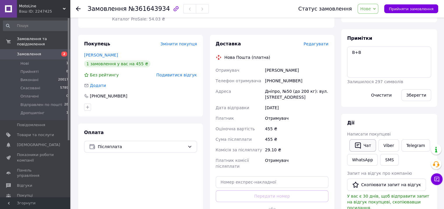
click at [358, 145] on icon "button" at bounding box center [358, 145] width 7 height 7
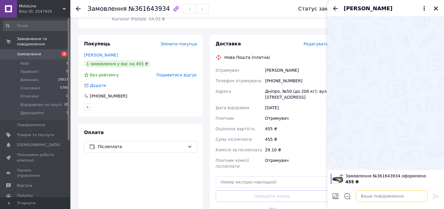
click at [376, 198] on textarea at bounding box center [392, 196] width 72 height 12
click at [435, 6] on icon "Закрити" at bounding box center [436, 8] width 5 height 5
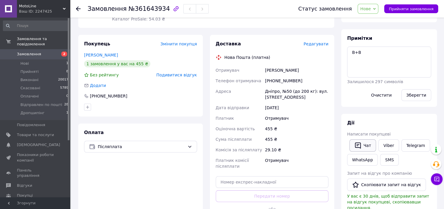
click at [356, 145] on icon "button" at bounding box center [358, 145] width 7 height 7
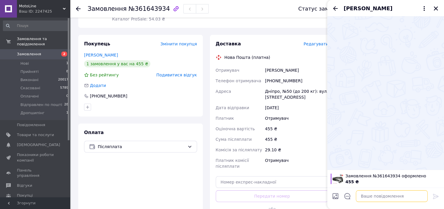
click at [362, 195] on textarea at bounding box center [392, 196] width 72 height 12
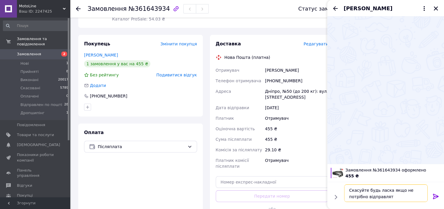
type textarea "Скасуйте будь ласка якщо не потрібно відправляти"
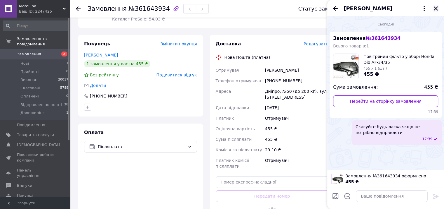
click at [437, 7] on icon "Закрити" at bounding box center [436, 8] width 5 height 5
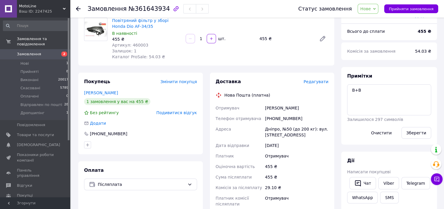
scroll to position [0, 0]
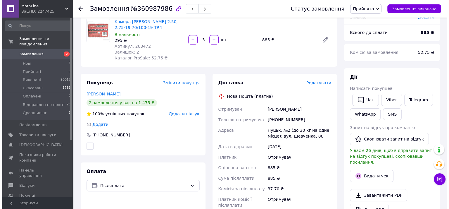
scroll to position [58, 0]
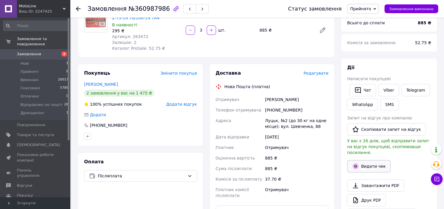
click at [384, 161] on button "Видати чек" at bounding box center [369, 166] width 44 height 12
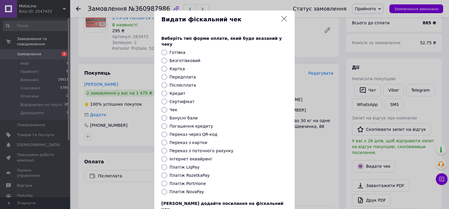
click at [163, 58] on input "Безготівковий" at bounding box center [164, 61] width 6 height 6
radio input "true"
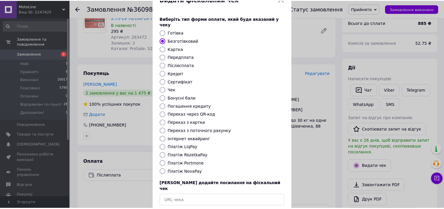
scroll to position [42, 0]
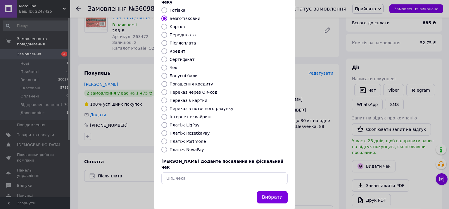
click at [264, 191] on button "Вибрати" at bounding box center [272, 197] width 31 height 13
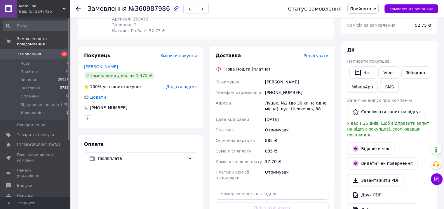
scroll to position [117, 0]
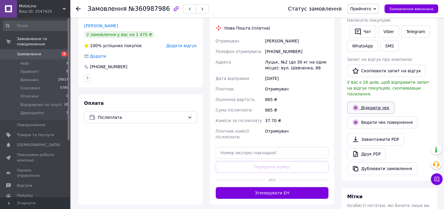
click at [370, 101] on link "Відкрити чек" at bounding box center [370, 107] width 47 height 12
click at [278, 55] on div "+380995348090" at bounding box center [297, 51] width 66 height 11
click at [278, 55] on div "[PHONE_NUMBER]" at bounding box center [297, 51] width 66 height 11
copy div "380995348090"
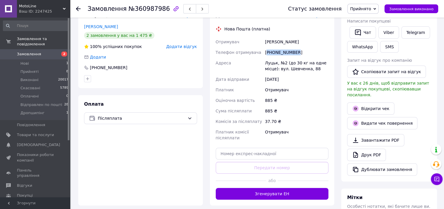
scroll to position [146, 0]
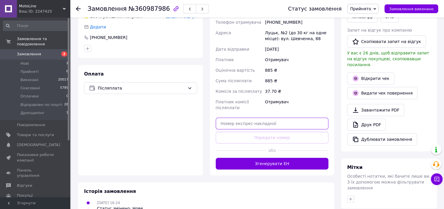
click at [248, 119] on input "text" at bounding box center [272, 123] width 113 height 12
paste input "20451247422306"
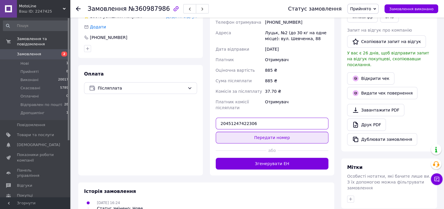
type input "20451247422306"
click at [252, 138] on button "Передати номер" at bounding box center [272, 137] width 113 height 12
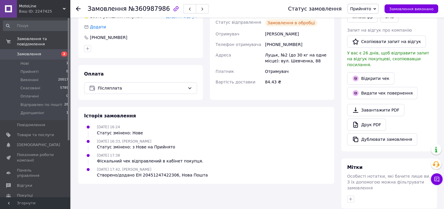
scroll to position [29, 0]
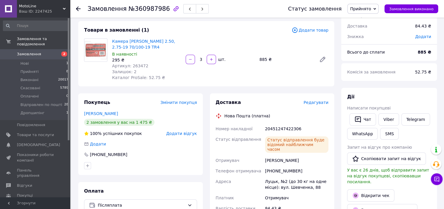
click at [136, 66] on span "Артикул: 263472" at bounding box center [130, 65] width 36 height 5
copy span "263472"
click at [371, 9] on span "Прийнято" at bounding box center [360, 8] width 21 height 5
click at [375, 46] on li "Відправлен по пошті" at bounding box center [372, 46] width 48 height 9
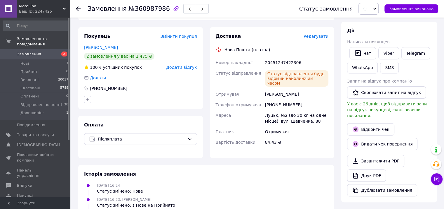
scroll to position [117, 0]
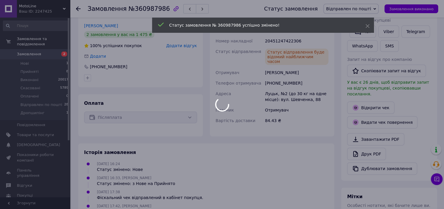
click at [278, 78] on div at bounding box center [222, 104] width 444 height 209
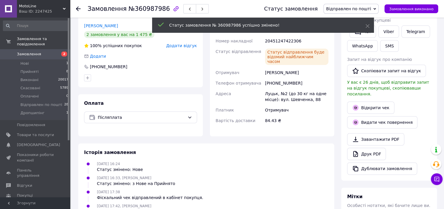
click at [278, 78] on div "[PHONE_NUMBER]" at bounding box center [297, 83] width 66 height 11
copy div "380995348090"
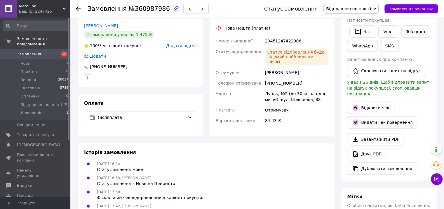
click at [282, 39] on div "20451247422306" at bounding box center [297, 41] width 66 height 11
copy div "20451247422306"
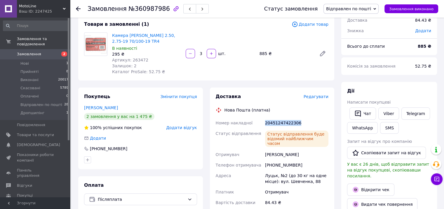
scroll to position [0, 0]
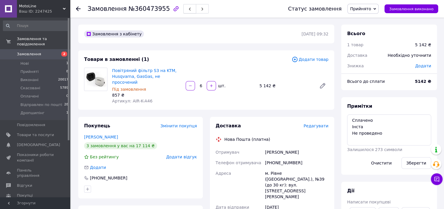
click at [188, 9] on icon "button" at bounding box center [190, 9] width 4 height 4
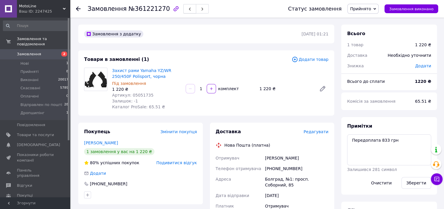
click at [188, 9] on icon "button" at bounding box center [190, 9] width 4 height 4
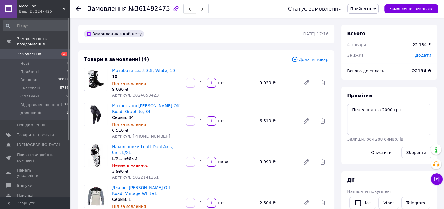
click at [183, 9] on button "button" at bounding box center [189, 8] width 13 height 9
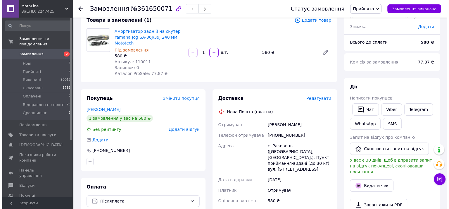
scroll to position [88, 0]
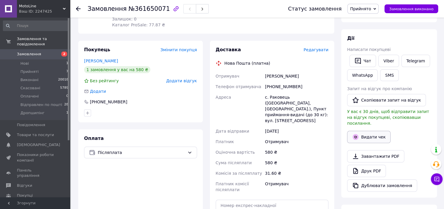
click at [373, 131] on button "Видати чек" at bounding box center [369, 137] width 44 height 12
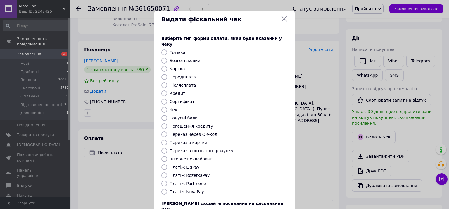
click at [162, 58] on input "Безготівковий" at bounding box center [164, 61] width 6 height 6
radio input "true"
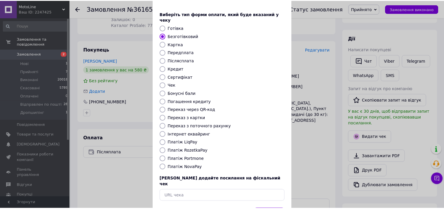
scroll to position [42, 0]
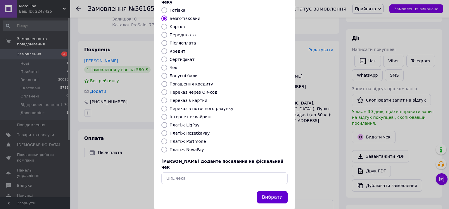
click at [268, 191] on button "Вибрати" at bounding box center [272, 197] width 31 height 13
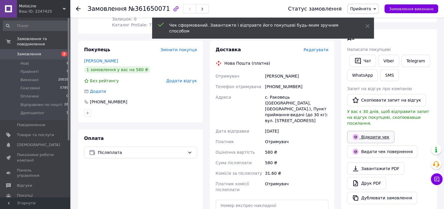
click at [379, 131] on link "Відкрити чек" at bounding box center [370, 137] width 47 height 12
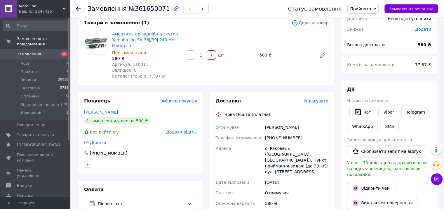
scroll to position [0, 0]
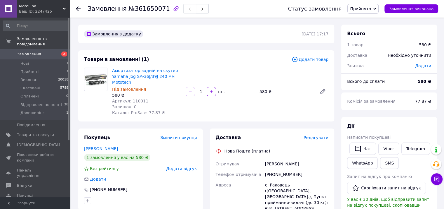
click at [140, 11] on span "№361650071" at bounding box center [149, 8] width 41 height 7
copy span "361650071"
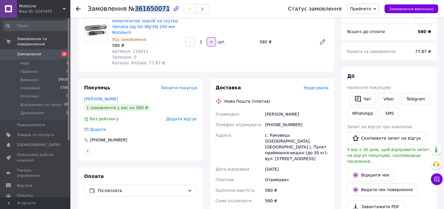
scroll to position [58, 0]
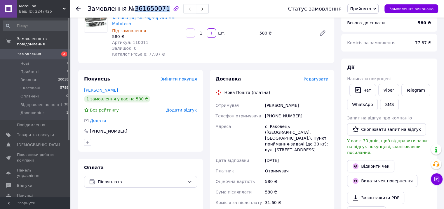
click at [281, 119] on div "+380969757233" at bounding box center [297, 115] width 66 height 11
copy div "380969757233"
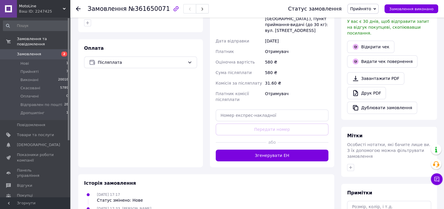
scroll to position [204, 0]
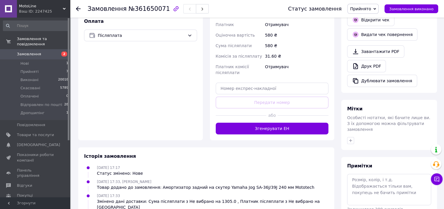
click at [234, 75] on div "Доставка Редагувати Нова Пошта (платна) Отримувач Мартинюк Діма Телефон отримув…" at bounding box center [272, 32] width 113 height 204
click at [235, 84] on input "text" at bounding box center [272, 88] width 113 height 12
click at [233, 101] on div "Доставка Редагувати Нова Пошта (платна) Отримувач Мартинюк Діма Телефон отримув…" at bounding box center [272, 32] width 113 height 204
click at [230, 85] on input "text" at bounding box center [272, 88] width 113 height 12
paste input "20451247442277"
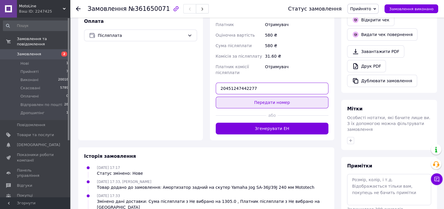
type input "20451247442277"
click at [233, 96] on button "Передати номер" at bounding box center [272, 102] width 113 height 12
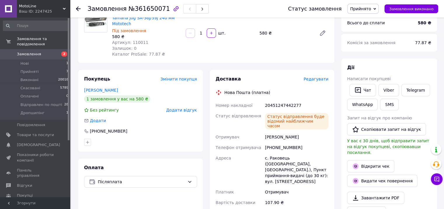
scroll to position [0, 0]
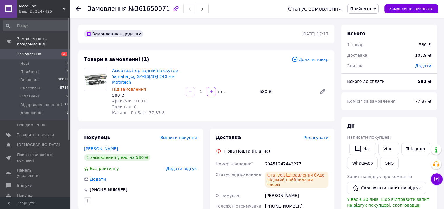
click at [362, 11] on span "Прийнято" at bounding box center [360, 8] width 21 height 5
click at [384, 45] on li "Відправлен по пошті" at bounding box center [372, 46] width 48 height 9
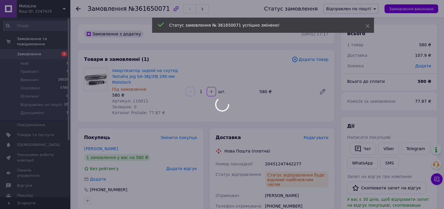
click at [135, 100] on span "Артикул: 110011" at bounding box center [130, 100] width 36 height 5
click at [135, 100] on div at bounding box center [222, 104] width 444 height 209
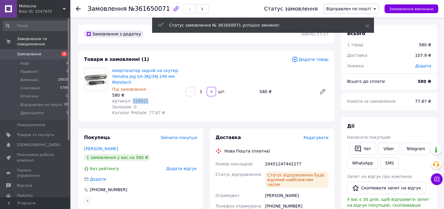
click at [136, 100] on span "Артикул: 110011" at bounding box center [130, 100] width 36 height 5
copy span "110011"
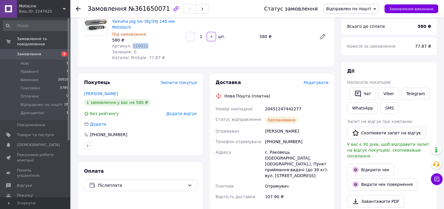
scroll to position [58, 0]
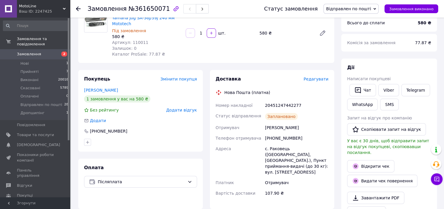
click at [281, 138] on div "+380969757233" at bounding box center [297, 138] width 66 height 11
copy div "380969757233"
click at [274, 104] on div "20451247442277" at bounding box center [297, 105] width 66 height 11
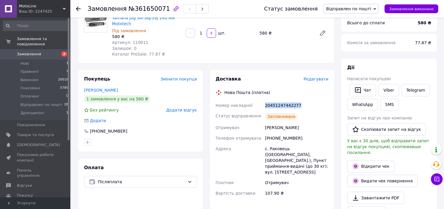
click at [274, 104] on div "20451247442277" at bounding box center [297, 105] width 66 height 11
copy div "20451247442277"
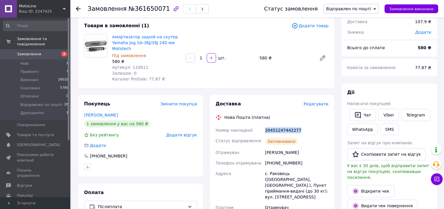
scroll to position [29, 0]
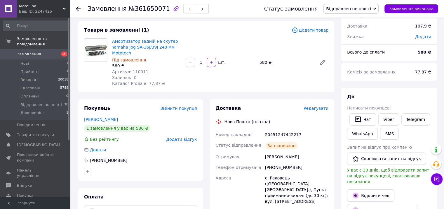
click at [136, 73] on span "Артикул: 110011" at bounding box center [130, 71] width 36 height 5
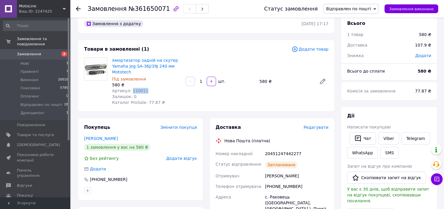
scroll to position [0, 0]
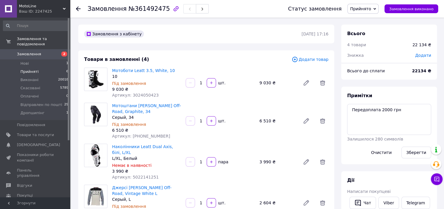
click at [28, 69] on span "Прийняті" at bounding box center [29, 71] width 18 height 5
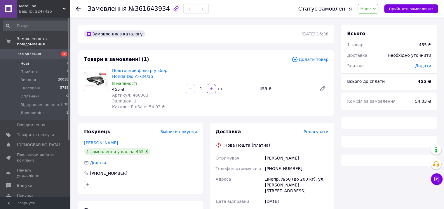
click at [27, 61] on span "Нові" at bounding box center [24, 63] width 8 height 5
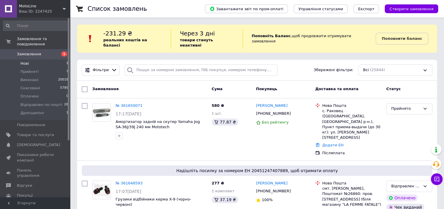
click at [30, 59] on li "Нові 1" at bounding box center [36, 63] width 72 height 8
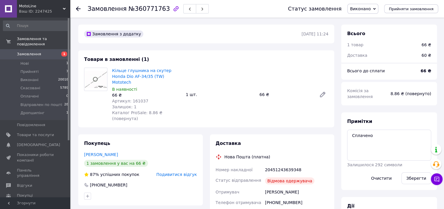
click at [273, 164] on div "20451243639348" at bounding box center [297, 169] width 66 height 11
copy div "20451243639348"
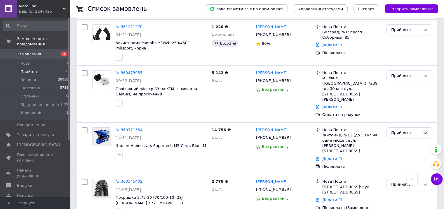
scroll to position [186, 0]
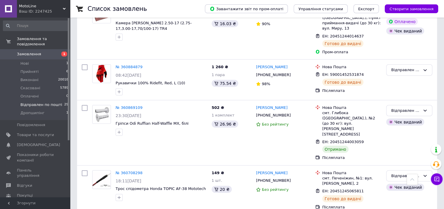
scroll to position [1355, 0]
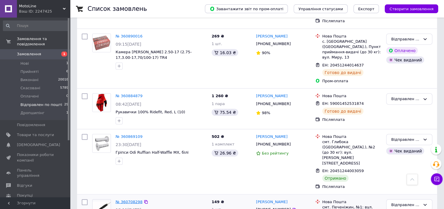
click at [134, 199] on link "№ 360708298" at bounding box center [129, 201] width 27 height 4
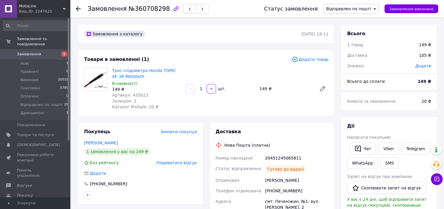
click at [188, 11] on icon "button" at bounding box center [190, 9] width 4 height 4
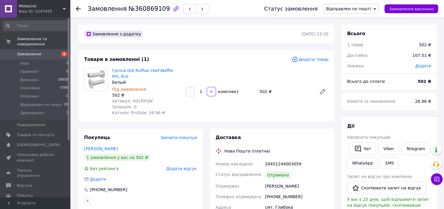
click at [138, 100] on span "Артикул: H01RFSW" at bounding box center [132, 100] width 41 height 5
copy span "H01RFSW"
click at [190, 165] on div "Додати відгук" at bounding box center [181, 168] width 31 height 6
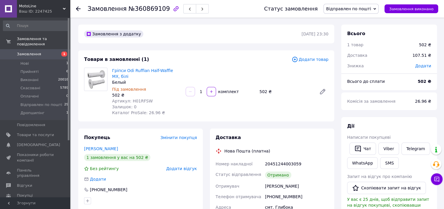
click at [189, 167] on span "Додати відгук" at bounding box center [181, 168] width 31 height 5
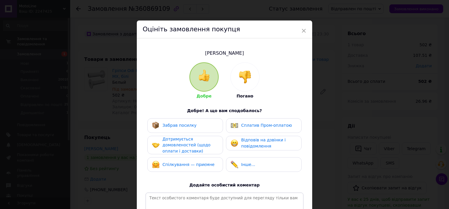
click at [175, 126] on span "Забрав посилку" at bounding box center [179, 125] width 34 height 5
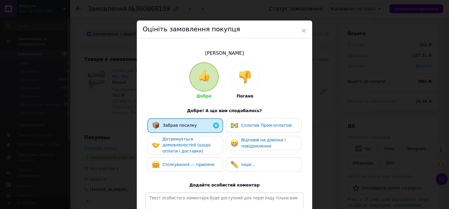
click at [174, 142] on span "Дотримується домовленостей (щодо оплати і доставки)" at bounding box center [186, 144] width 48 height 17
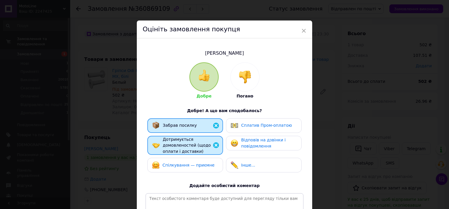
click at [176, 162] on span "Спілкування — приємне" at bounding box center [188, 164] width 52 height 5
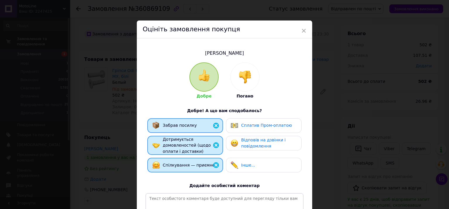
click at [254, 140] on span "Відповів на дзвінки і повідомлення" at bounding box center [263, 142] width 44 height 11
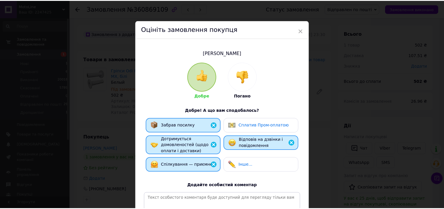
scroll to position [81, 0]
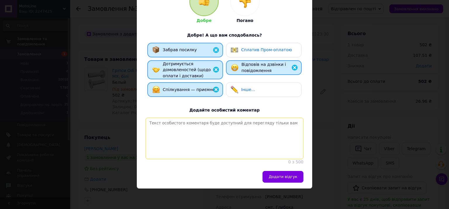
click at [226, 146] on textarea at bounding box center [224, 137] width 158 height 41
type textarea "D"
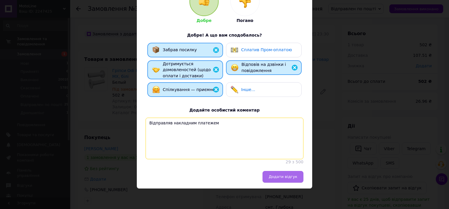
type textarea "Відправляв накладним платежем"
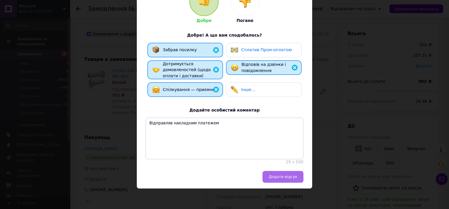
click at [293, 175] on span "Додати відгук" at bounding box center [282, 176] width 29 height 4
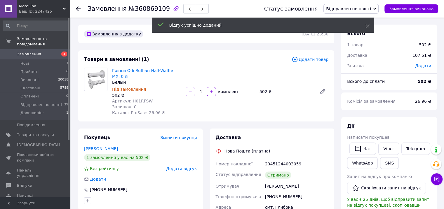
click at [367, 23] on span at bounding box center [368, 26] width 4 height 6
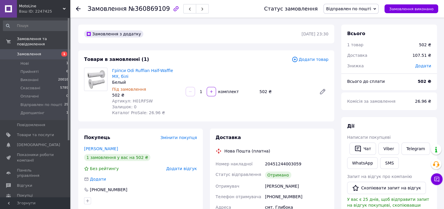
click at [370, 6] on span "Відправлен по пошті" at bounding box center [351, 9] width 55 height 10
click at [354, 27] on li "Виконано" at bounding box center [351, 29] width 55 height 9
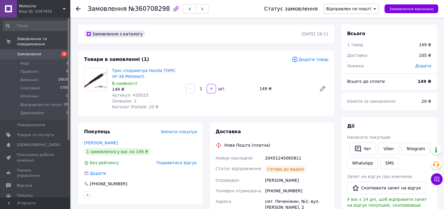
click at [189, 9] on use "button" at bounding box center [190, 9] width 2 height 3
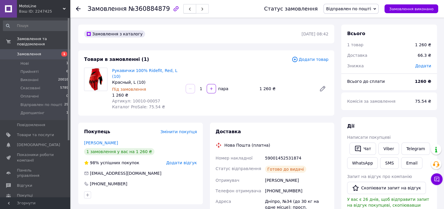
click at [183, 8] on button "button" at bounding box center [189, 8] width 13 height 9
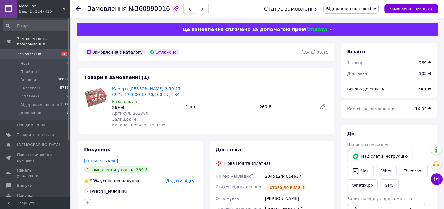
click at [183, 9] on button "button" at bounding box center [189, 8] width 13 height 9
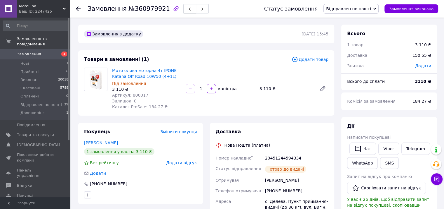
click at [183, 7] on button "button" at bounding box center [189, 8] width 13 height 9
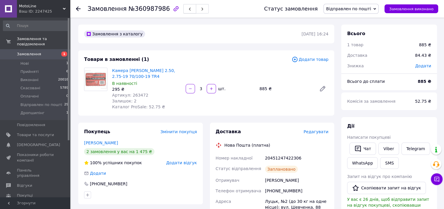
click at [183, 8] on button "button" at bounding box center [189, 8] width 13 height 9
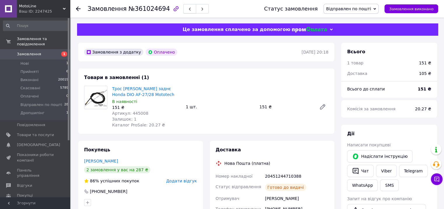
click at [188, 9] on icon "button" at bounding box center [190, 9] width 4 height 4
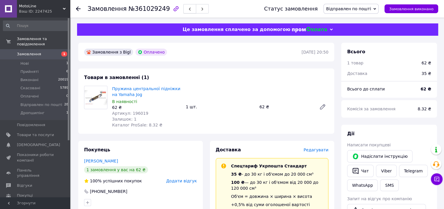
click at [188, 9] on icon "button" at bounding box center [190, 9] width 4 height 4
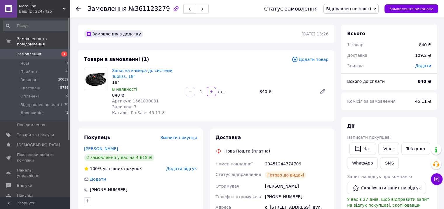
click at [189, 11] on use "button" at bounding box center [190, 9] width 2 height 3
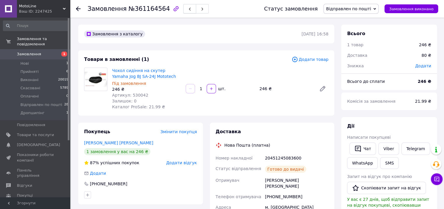
click at [188, 7] on span "button" at bounding box center [190, 9] width 4 height 4
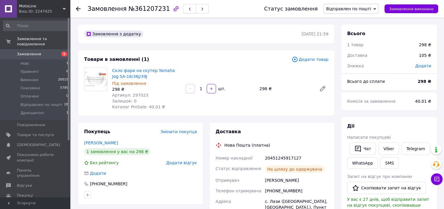
click at [183, 10] on button "button" at bounding box center [189, 8] width 13 height 9
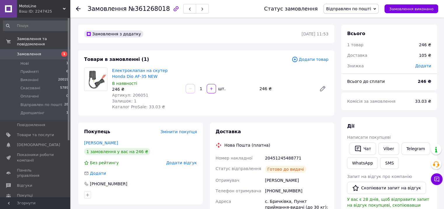
click at [188, 8] on icon "button" at bounding box center [190, 9] width 4 height 4
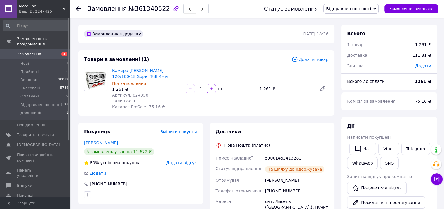
click at [188, 10] on icon "button" at bounding box center [190, 9] width 4 height 4
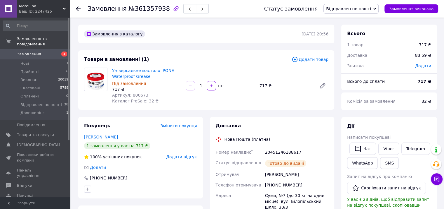
scroll to position [62, 0]
click at [188, 10] on icon "button" at bounding box center [190, 9] width 4 height 4
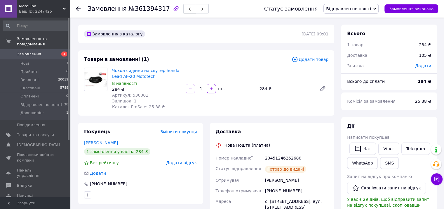
click at [183, 9] on button "button" at bounding box center [189, 8] width 13 height 9
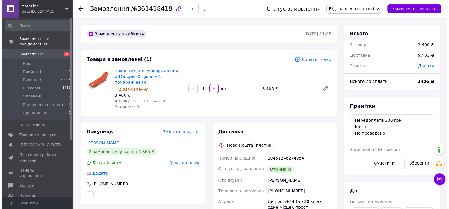
scroll to position [7, 0]
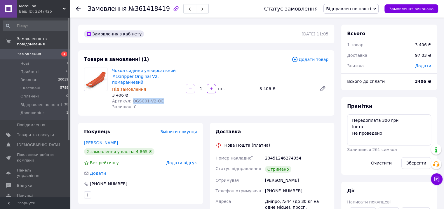
drag, startPoint x: 131, startPoint y: 101, endPoint x: 163, endPoint y: 103, distance: 32.5
click at [163, 103] on div "Артикул: OGSC01-V2-OE" at bounding box center [146, 101] width 69 height 6
copy span "OGSC01-V2-OE"
click at [351, 8] on span "Відправлен по пошті" at bounding box center [348, 8] width 45 height 5
click at [350, 25] on li "Виконано" at bounding box center [351, 29] width 55 height 9
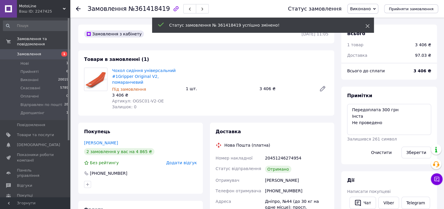
click at [367, 25] on use at bounding box center [368, 26] width 4 height 4
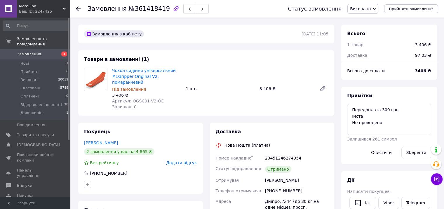
click at [186, 161] on span "Додати відгук" at bounding box center [181, 162] width 31 height 5
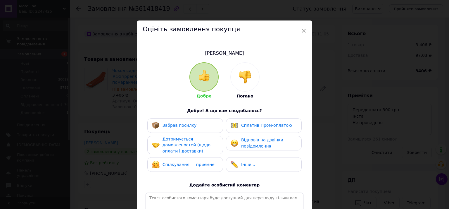
click at [169, 124] on span "Забрав посилку" at bounding box center [179, 125] width 34 height 5
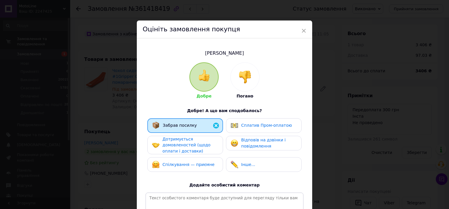
drag, startPoint x: 165, startPoint y: 148, endPoint x: 170, endPoint y: 164, distance: 17.1
click at [165, 148] on span "Дотримується домовленостей (щодо оплати і доставки)" at bounding box center [186, 144] width 48 height 17
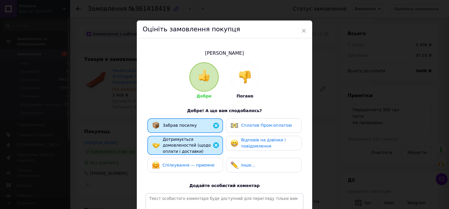
click at [171, 165] on span "Спілкування — приємне" at bounding box center [188, 164] width 52 height 5
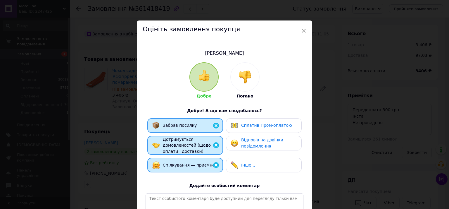
click at [275, 134] on div "Забрав посилку Сплатив Пром-оплатою Дотримується домовленостей (щодо оплати і д…" at bounding box center [224, 146] width 158 height 57
click at [255, 133] on div "Забрав посилку Сплатив Пром-оплатою Дотримується домовленостей (щодо оплати і д…" at bounding box center [224, 146] width 158 height 57
click at [257, 143] on span "Відповів на дзвінки і повідомлення" at bounding box center [263, 142] width 44 height 11
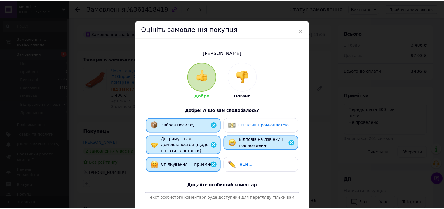
scroll to position [81, 0]
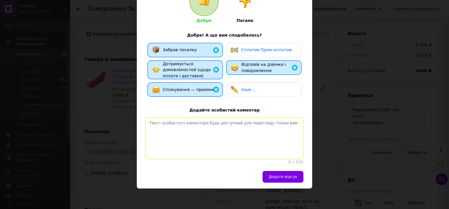
click at [216, 138] on textarea at bounding box center [224, 137] width 158 height 41
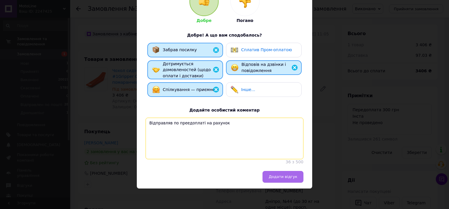
type textarea "Відправляв по преедоплаті на рахунок"
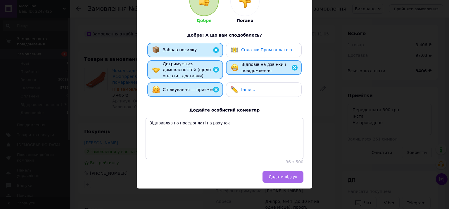
click at [273, 175] on span "Додати відгук" at bounding box center [282, 176] width 29 height 4
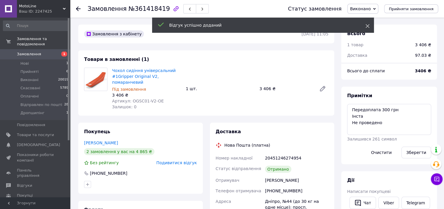
click at [367, 26] on icon at bounding box center [368, 26] width 4 height 4
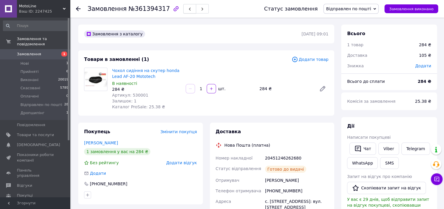
click at [183, 10] on button "button" at bounding box center [189, 8] width 13 height 9
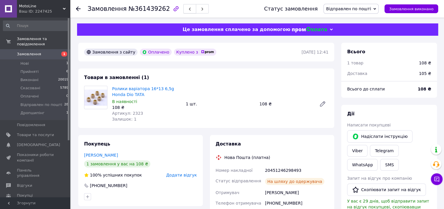
click at [188, 9] on icon "button" at bounding box center [190, 9] width 4 height 4
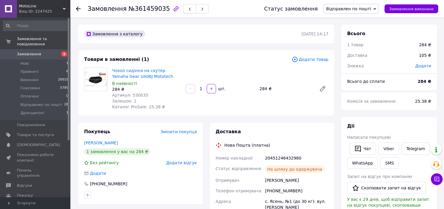
click at [188, 8] on icon "button" at bounding box center [190, 9] width 4 height 4
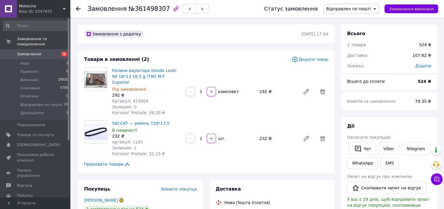
click at [188, 9] on icon "button" at bounding box center [190, 9] width 4 height 4
click at [188, 10] on icon "button" at bounding box center [190, 9] width 4 height 4
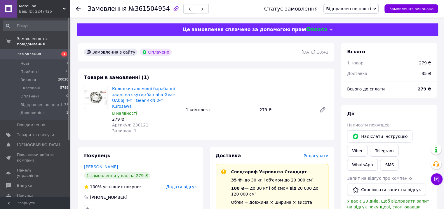
click at [188, 8] on icon "button" at bounding box center [190, 9] width 4 height 4
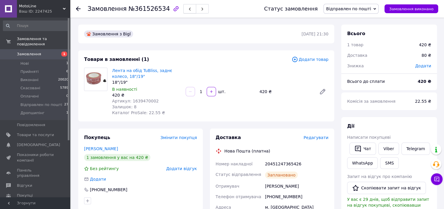
click at [188, 10] on icon "button" at bounding box center [190, 9] width 4 height 4
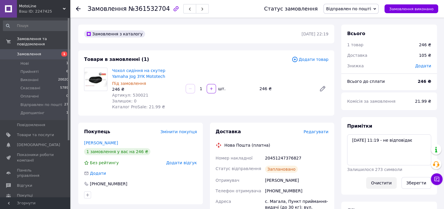
click at [382, 183] on button "Очистити" at bounding box center [381, 183] width 31 height 12
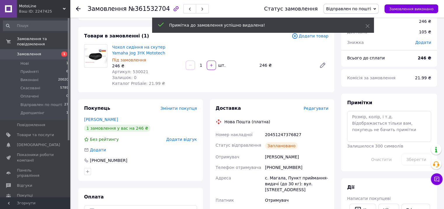
scroll to position [58, 0]
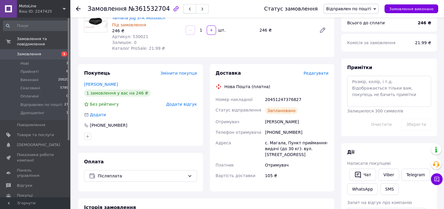
click at [188, 8] on icon "button" at bounding box center [190, 9] width 4 height 4
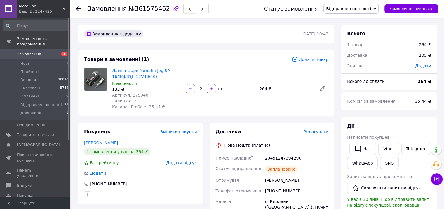
click at [183, 8] on button "button" at bounding box center [189, 8] width 13 height 9
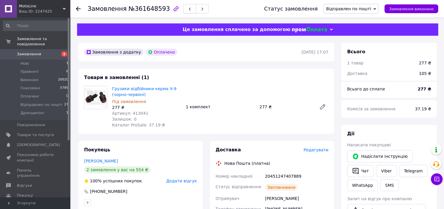
click at [188, 8] on icon "button" at bounding box center [190, 9] width 4 height 4
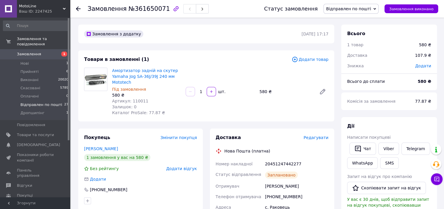
click at [46, 102] on span "Відправлен по пошті" at bounding box center [41, 104] width 42 height 5
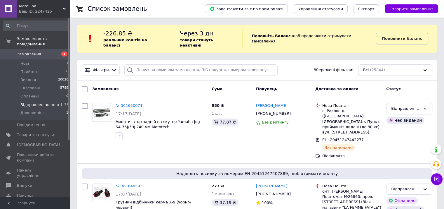
click at [46, 102] on span "Відправлен по пошті" at bounding box center [41, 104] width 42 height 5
click at [148, 37] on div "-226.85 ₴ реальних коштів на балансі" at bounding box center [136, 38] width 67 height 19
click at [146, 68] on input "search" at bounding box center [200, 69] width 153 height 11
paste input "361206343"
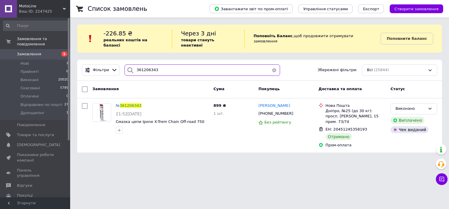
drag, startPoint x: 143, startPoint y: 64, endPoint x: 102, endPoint y: 71, distance: 42.4
click at [116, 67] on div "Фільтри 361206343 Збережені фільтри: Всі (25844)" at bounding box center [259, 69] width 360 height 11
paste input "0889340"
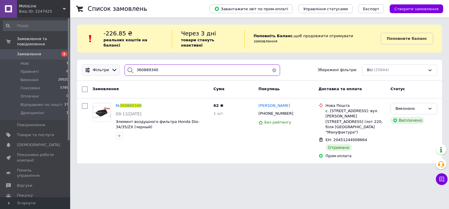
drag, startPoint x: 157, startPoint y: 63, endPoint x: 112, endPoint y: 69, distance: 45.3
click at [122, 68] on div "360889340" at bounding box center [202, 69] width 160 height 11
paste input "1106273"
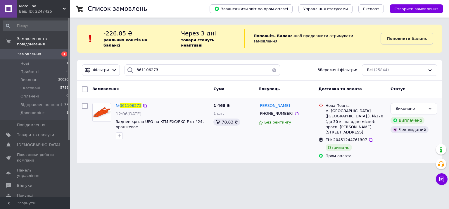
drag, startPoint x: 128, startPoint y: 98, endPoint x: 137, endPoint y: 108, distance: 14.1
drag, startPoint x: 138, startPoint y: 67, endPoint x: 87, endPoint y: 68, distance: 51.4
click at [90, 67] on div "Фільтри 361106273 Збережені фільтри: Всі (25844)" at bounding box center [259, 69] width 360 height 11
paste input "202106"
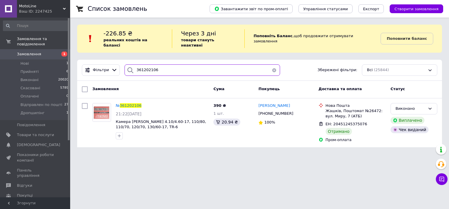
click at [160, 68] on input "361202106" at bounding box center [201, 69] width 155 height 11
paste input "109039"
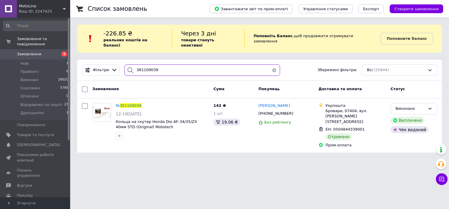
click at [148, 64] on input "361109039" at bounding box center [201, 69] width 155 height 11
paste input "279428"
click at [164, 66] on input "361279428" at bounding box center [201, 69] width 155 height 11
paste input "0929081"
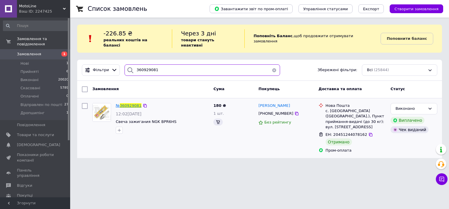
type input "360929081"
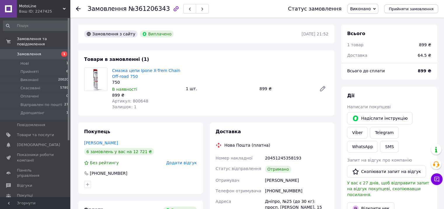
click at [136, 101] on span "Артикул: 800648" at bounding box center [130, 100] width 36 height 5
copy span "800648"
click at [181, 162] on span "Додати відгук" at bounding box center [181, 162] width 31 height 5
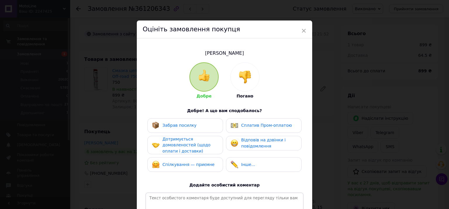
click at [172, 123] on span "Забрав посилку" at bounding box center [179, 125] width 34 height 5
click at [172, 143] on span "Дотримується домовленостей (щодо оплати і доставки)" at bounding box center [186, 144] width 48 height 17
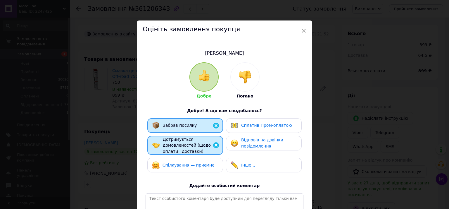
click at [171, 161] on div "Спілкування — приємне" at bounding box center [183, 165] width 63 height 8
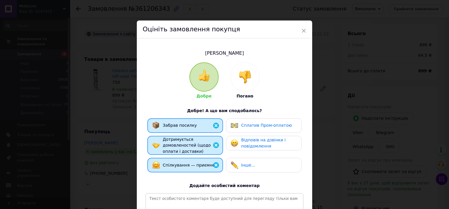
click at [236, 143] on img at bounding box center [234, 143] width 8 height 8
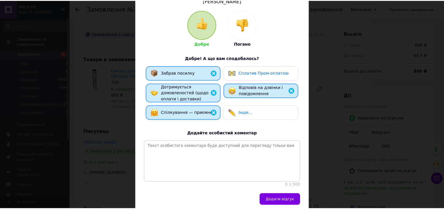
scroll to position [81, 0]
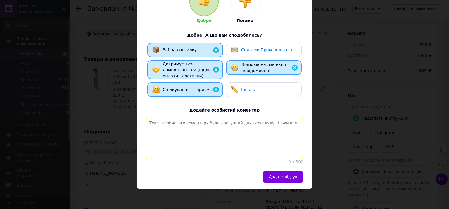
click at [205, 142] on textarea at bounding box center [224, 137] width 158 height 41
type textarea "В"
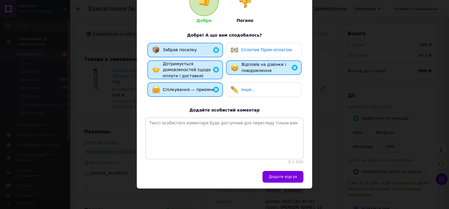
click at [263, 43] on div "Сплатив Пром-оплатою" at bounding box center [264, 50] width 76 height 15
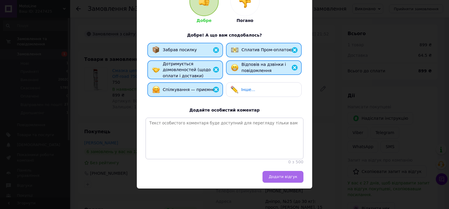
click at [280, 175] on span "Додати відгук" at bounding box center [282, 176] width 29 height 4
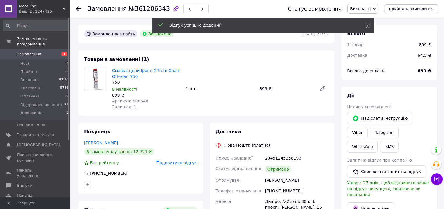
click at [366, 24] on icon at bounding box center [368, 26] width 4 height 4
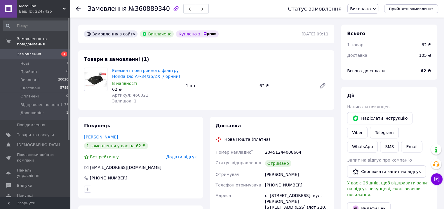
click at [132, 95] on span "Артикул: 460021" at bounding box center [130, 95] width 36 height 5
copy span "460021"
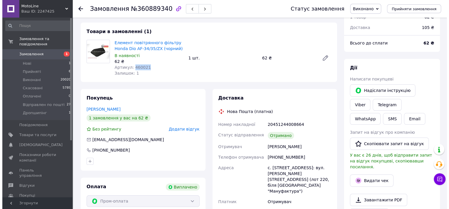
scroll to position [58, 0]
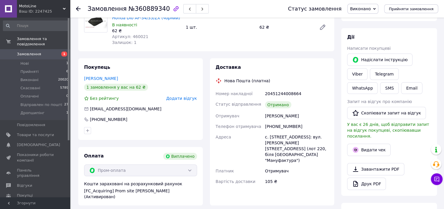
click at [188, 99] on span "Додати відгук" at bounding box center [181, 98] width 31 height 5
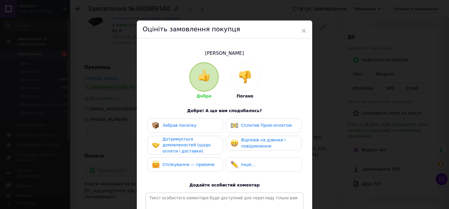
click at [173, 127] on span "Забрав посилку" at bounding box center [179, 125] width 34 height 5
click at [178, 143] on span "Дотримується домовленостей (щодо оплати і доставки)" at bounding box center [186, 144] width 48 height 17
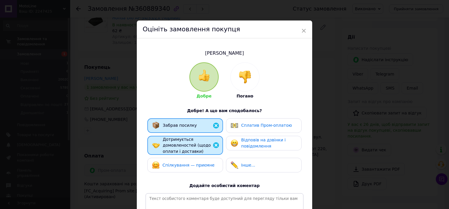
click at [181, 162] on span "Спілкування — приємне" at bounding box center [188, 164] width 52 height 5
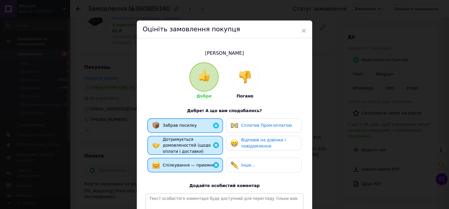
click at [257, 135] on div "Забрав посилку Сплатив Пром-оплатою Дотримується домовленостей (щодо оплати і д…" at bounding box center [224, 146] width 158 height 57
click at [261, 120] on div "Сплатив Пром-оплатою" at bounding box center [264, 125] width 76 height 15
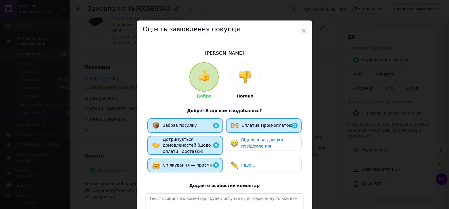
click at [261, 136] on div "Відповів на дзвінки і повідомлення" at bounding box center [264, 143] width 76 height 15
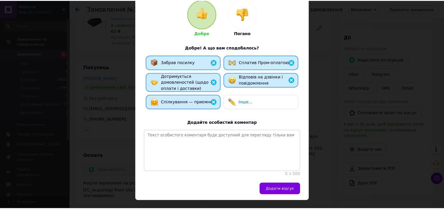
scroll to position [81, 0]
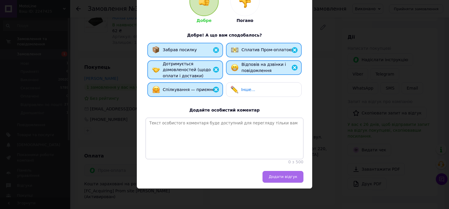
click at [283, 172] on button "Додати відгук" at bounding box center [282, 177] width 41 height 12
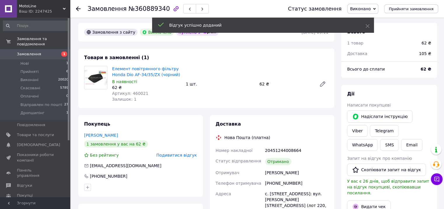
scroll to position [0, 0]
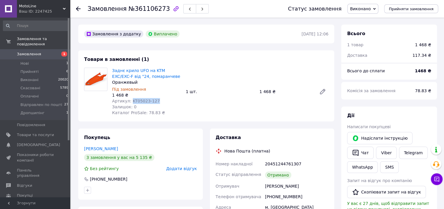
drag, startPoint x: 129, startPoint y: 100, endPoint x: 157, endPoint y: 100, distance: 28.0
click at [157, 100] on div "Артикул: KT05023-127" at bounding box center [146, 101] width 69 height 6
copy span "KT05023-127"
click at [196, 174] on div "Покупець Ковалев Михаил 3 замовлення у вас на 5 135 ₴ Без рейтингу Додати відгу…" at bounding box center [140, 163] width 125 height 71
click at [191, 171] on span "Додати відгук" at bounding box center [181, 168] width 31 height 5
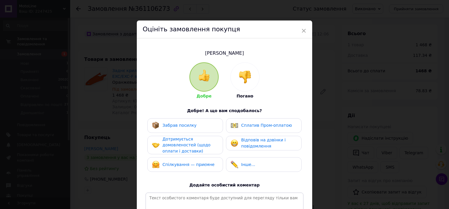
click at [185, 164] on span "Спілкування — приємне" at bounding box center [188, 164] width 52 height 5
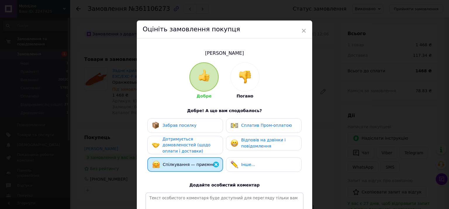
click at [185, 144] on span "Дотримується домовленостей (щодо оплати і доставки)" at bounding box center [186, 144] width 48 height 17
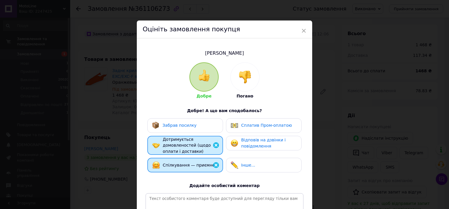
click at [189, 127] on span "Забрав посилку" at bounding box center [179, 125] width 34 height 5
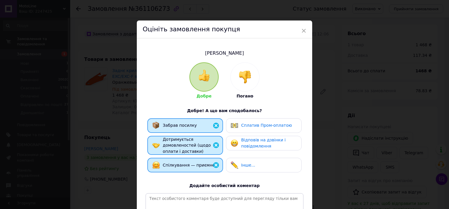
click at [234, 144] on img at bounding box center [234, 143] width 8 height 8
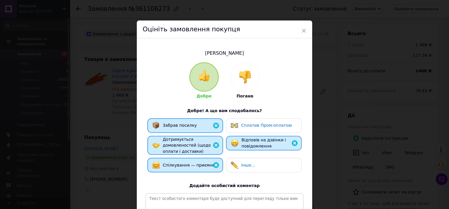
click at [249, 126] on span "Сплатив Пром-оплатою" at bounding box center [266, 125] width 51 height 5
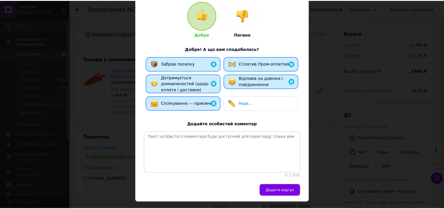
scroll to position [81, 0]
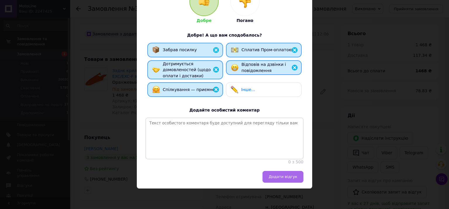
click at [286, 175] on span "Додати відгук" at bounding box center [282, 176] width 29 height 4
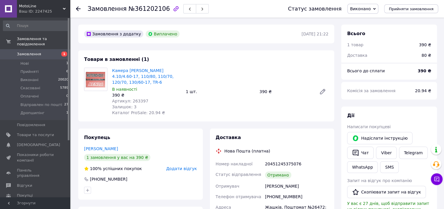
click at [137, 98] on span "Артикул: 263397" at bounding box center [130, 100] width 36 height 5
copy span "263397"
click at [182, 166] on span "Додати відгук" at bounding box center [181, 168] width 31 height 5
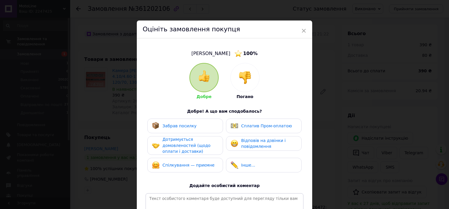
click at [176, 129] on div "Забрав посилку" at bounding box center [174, 126] width 45 height 8
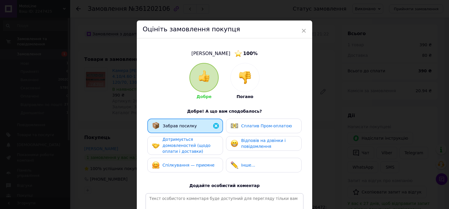
click at [174, 149] on span "Дотримується домовленостей (щодо оплати і доставки)" at bounding box center [186, 145] width 48 height 17
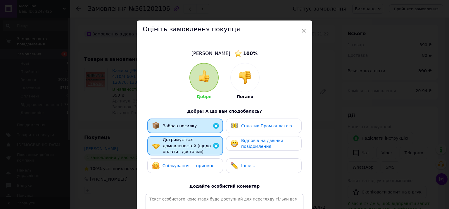
click at [174, 164] on span "Спілкування — приємне" at bounding box center [188, 165] width 52 height 5
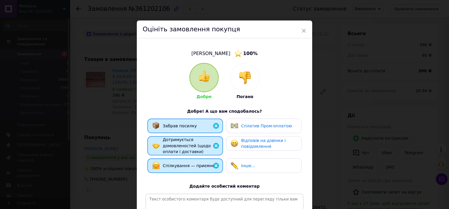
click at [265, 141] on span "Відповів на дзвінки і повідомлення" at bounding box center [263, 143] width 44 height 11
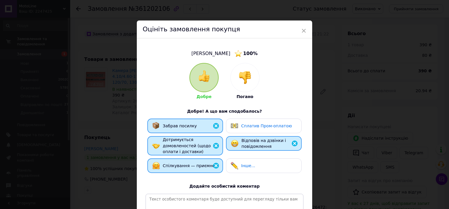
click at [264, 126] on span "Сплатив Пром-оплатою" at bounding box center [266, 125] width 51 height 5
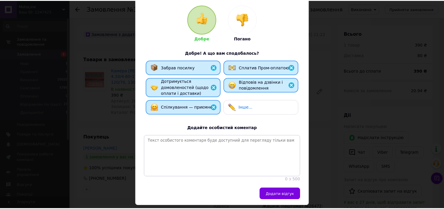
scroll to position [81, 0]
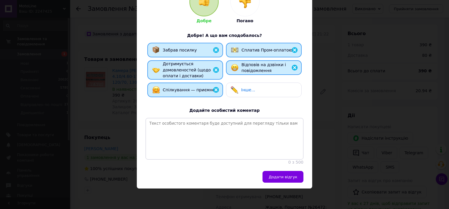
click at [290, 186] on div "Додати відгук" at bounding box center [224, 180] width 175 height 18
click at [291, 179] on button "Додати відгук" at bounding box center [282, 177] width 41 height 12
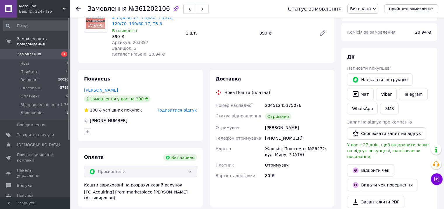
scroll to position [0, 0]
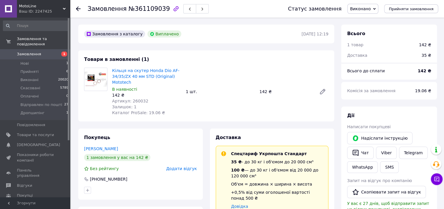
scroll to position [40, 0]
click at [134, 99] on span "Артикул: 260032" at bounding box center [130, 100] width 36 height 5
copy span "260032"
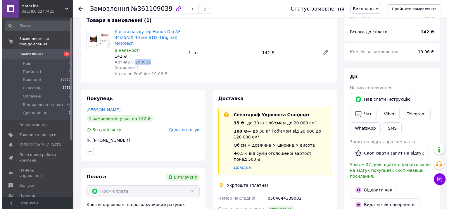
scroll to position [88, 0]
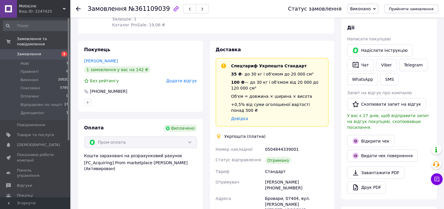
click at [184, 77] on div "Покупець [PERSON_NAME] 1 замовлення у вас на 142 ₴ Без рейтингу Додати відгук […" at bounding box center [140, 76] width 125 height 71
click at [186, 85] on div "Покупець [PERSON_NAME] 1 замовлення у вас на 142 ₴ Без рейтингу Додати відгук […" at bounding box center [140, 76] width 125 height 71
click at [187, 80] on span "Додати відгук" at bounding box center [181, 80] width 31 height 5
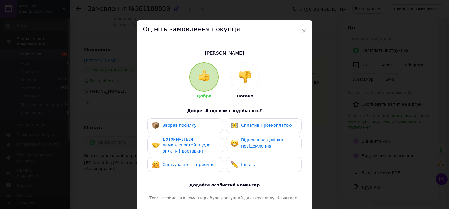
click at [193, 162] on span "Спілкування — приємне" at bounding box center [188, 164] width 52 height 5
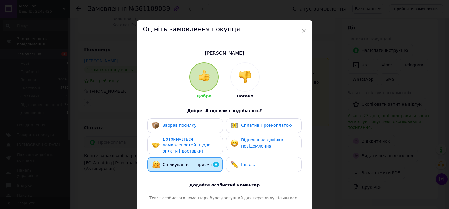
click at [190, 146] on span "Дотримується домовленостей (щодо оплати і доставки)" at bounding box center [186, 144] width 48 height 17
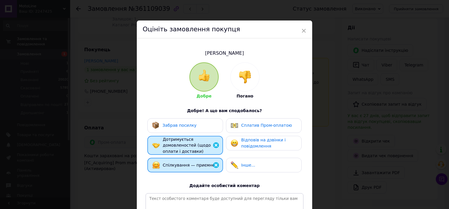
click at [189, 127] on span "Забрав посилку" at bounding box center [179, 125] width 34 height 5
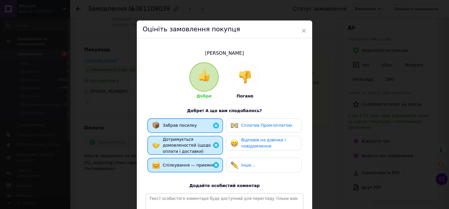
click at [234, 124] on img at bounding box center [234, 126] width 8 height 8
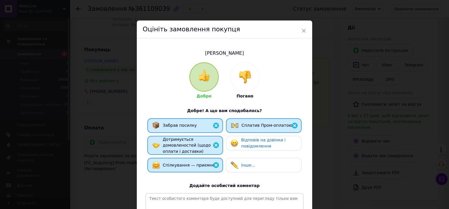
click at [258, 144] on span "Відповів на дзвінки і повідомлення" at bounding box center [263, 142] width 44 height 11
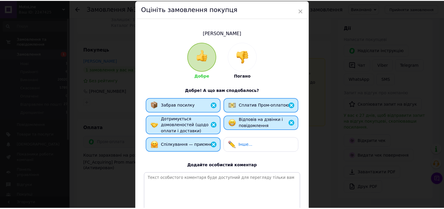
scroll to position [81, 0]
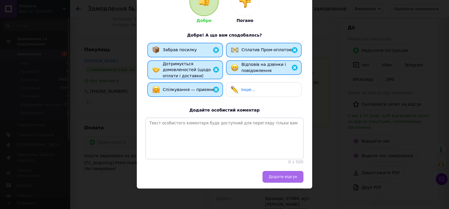
click at [286, 173] on button "Додати відгук" at bounding box center [282, 177] width 41 height 12
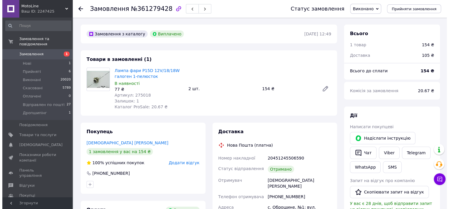
scroll to position [6, 0]
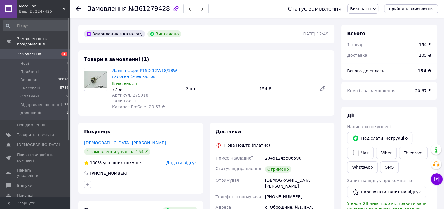
click at [135, 94] on span "Артикул: 275018" at bounding box center [130, 95] width 36 height 5
copy span "275018"
click at [182, 161] on span "Додати відгук" at bounding box center [181, 162] width 31 height 5
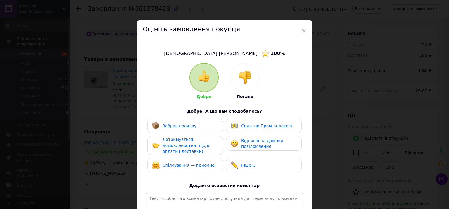
click at [181, 124] on span "Забрав посилку" at bounding box center [179, 125] width 34 height 5
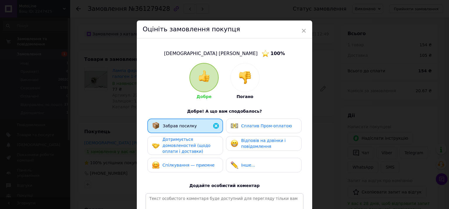
drag, startPoint x: 183, startPoint y: 145, endPoint x: 184, endPoint y: 163, distance: 17.8
click at [183, 146] on span "Дотримується домовленостей (щодо оплати і доставки)" at bounding box center [186, 145] width 48 height 17
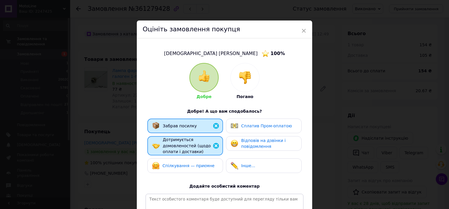
click at [184, 164] on span "Спілкування — приємне" at bounding box center [188, 165] width 52 height 5
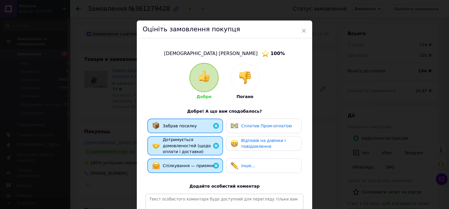
click at [243, 141] on span "Відповів на дзвінки і повідомлення" at bounding box center [263, 143] width 44 height 11
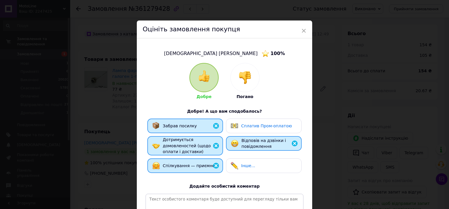
click at [254, 123] on span "Сплатив Пром-оплатою" at bounding box center [266, 125] width 51 height 5
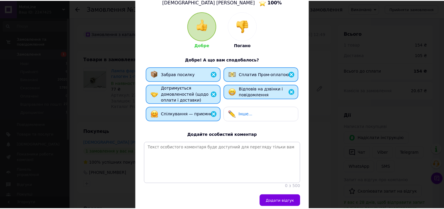
scroll to position [81, 0]
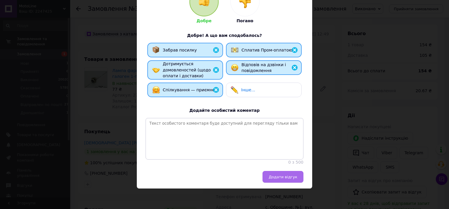
click at [280, 172] on button "Додати відгук" at bounding box center [282, 177] width 41 height 12
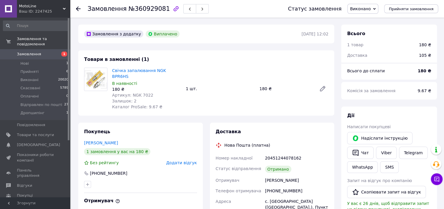
click at [137, 93] on span "Артикул: NGK 7022" at bounding box center [132, 95] width 41 height 5
click at [131, 93] on span "Артикул: NGK 7022" at bounding box center [132, 95] width 41 height 5
drag, startPoint x: 129, startPoint y: 88, endPoint x: 148, endPoint y: 87, distance: 18.7
click at [148, 92] on div "Артикул: NGK 7022" at bounding box center [146, 95] width 69 height 6
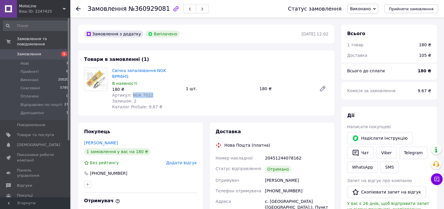
copy span "NGK 7022"
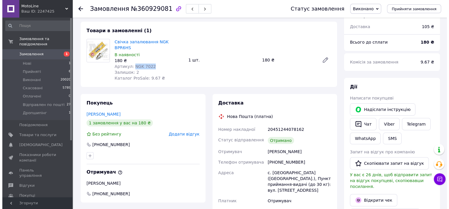
scroll to position [58, 0]
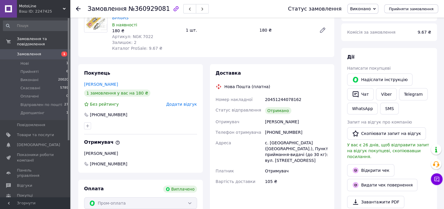
click at [182, 102] on span "Додати відгук" at bounding box center [181, 104] width 31 height 5
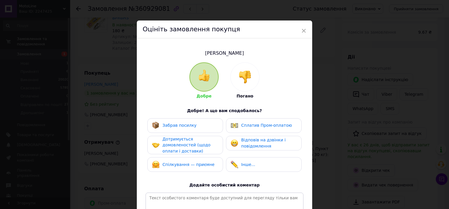
click at [180, 164] on span "Спілкування — приємне" at bounding box center [188, 164] width 52 height 5
click at [183, 145] on span "Дотримується домовленостей (щодо оплати і доставки)" at bounding box center [186, 144] width 48 height 17
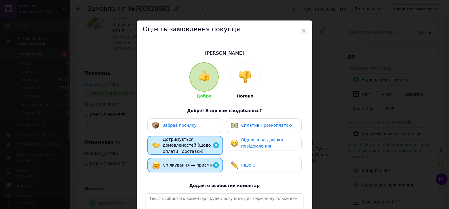
click at [186, 129] on div "Забрав посилку" at bounding box center [174, 126] width 45 height 8
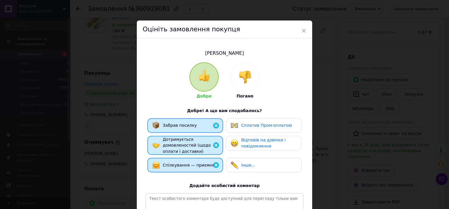
drag, startPoint x: 269, startPoint y: 126, endPoint x: 259, endPoint y: 142, distance: 18.8
click at [259, 142] on span "Відповів на дзвінки і повідомлення" at bounding box center [263, 142] width 44 height 11
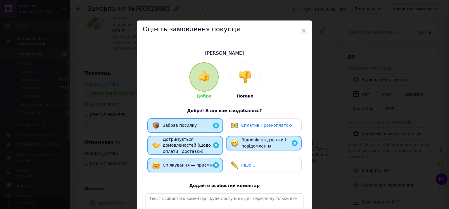
click at [249, 125] on span "Сплатив Пром-оплатою" at bounding box center [266, 125] width 51 height 5
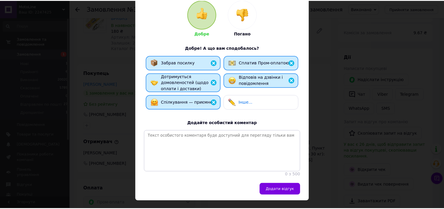
scroll to position [81, 0]
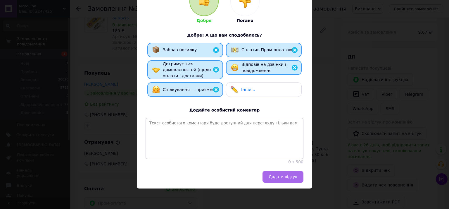
click at [281, 174] on span "Додати відгук" at bounding box center [282, 176] width 29 height 4
